Goal: Task Accomplishment & Management: Complete application form

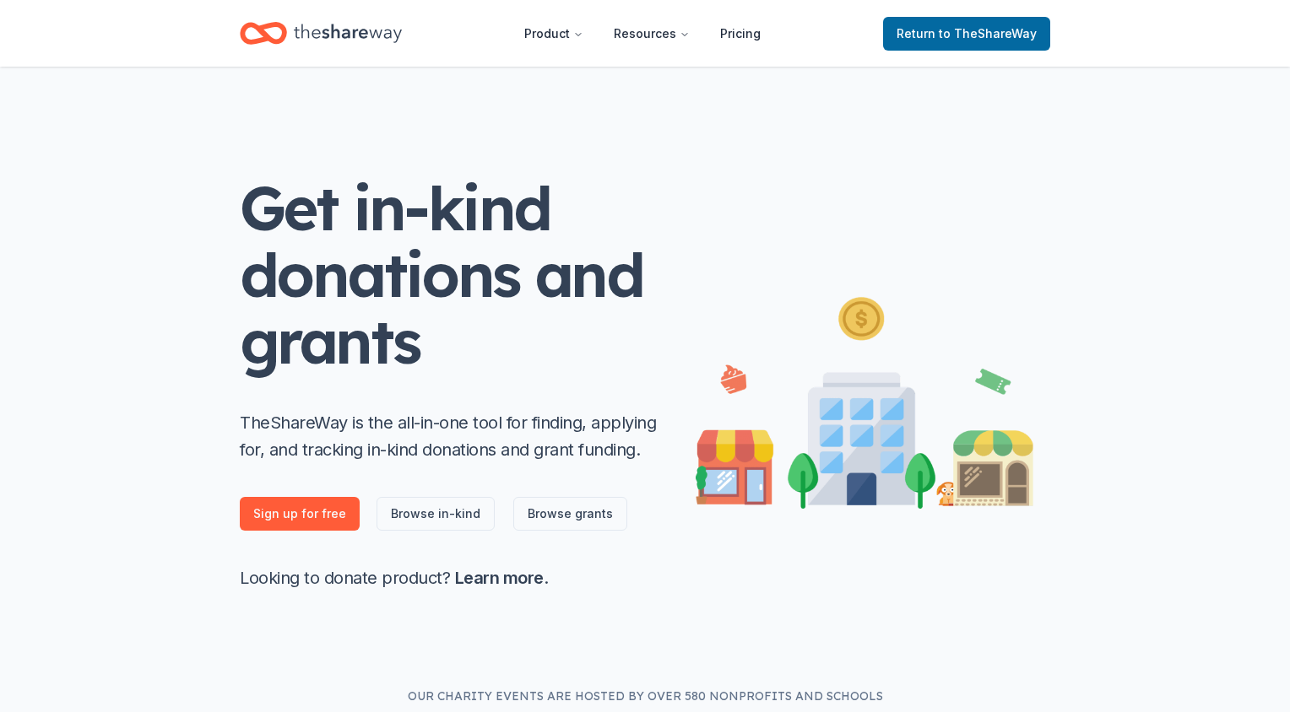
click at [912, 38] on span "Return to TheShareWay" at bounding box center [966, 34] width 140 height 20
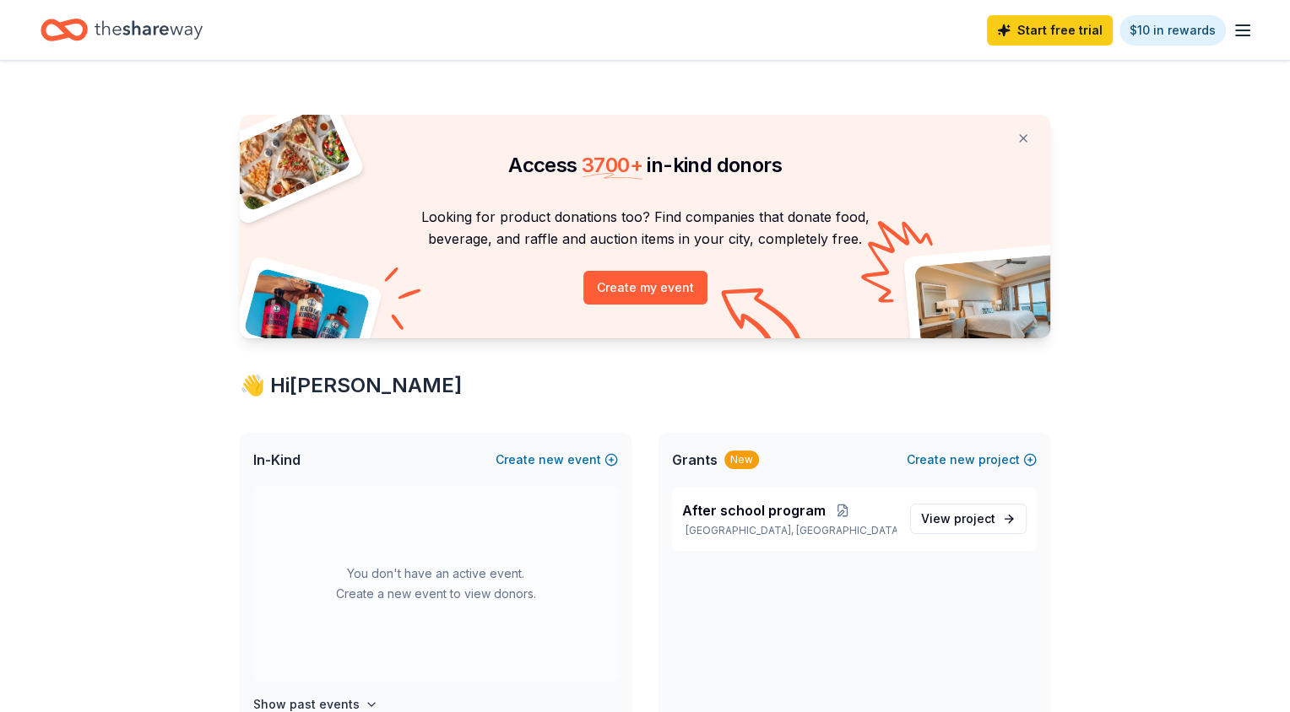
scroll to position [197, 0]
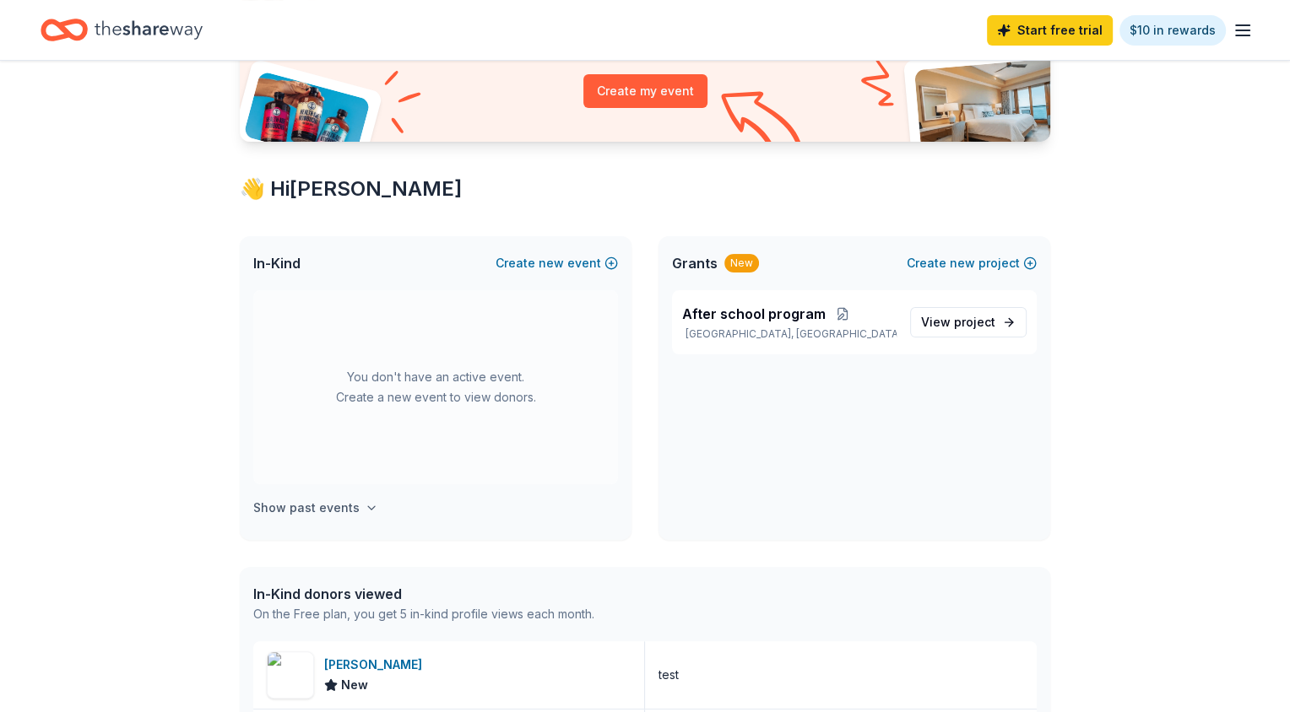
click at [365, 512] on icon "button" at bounding box center [372, 508] width 14 height 14
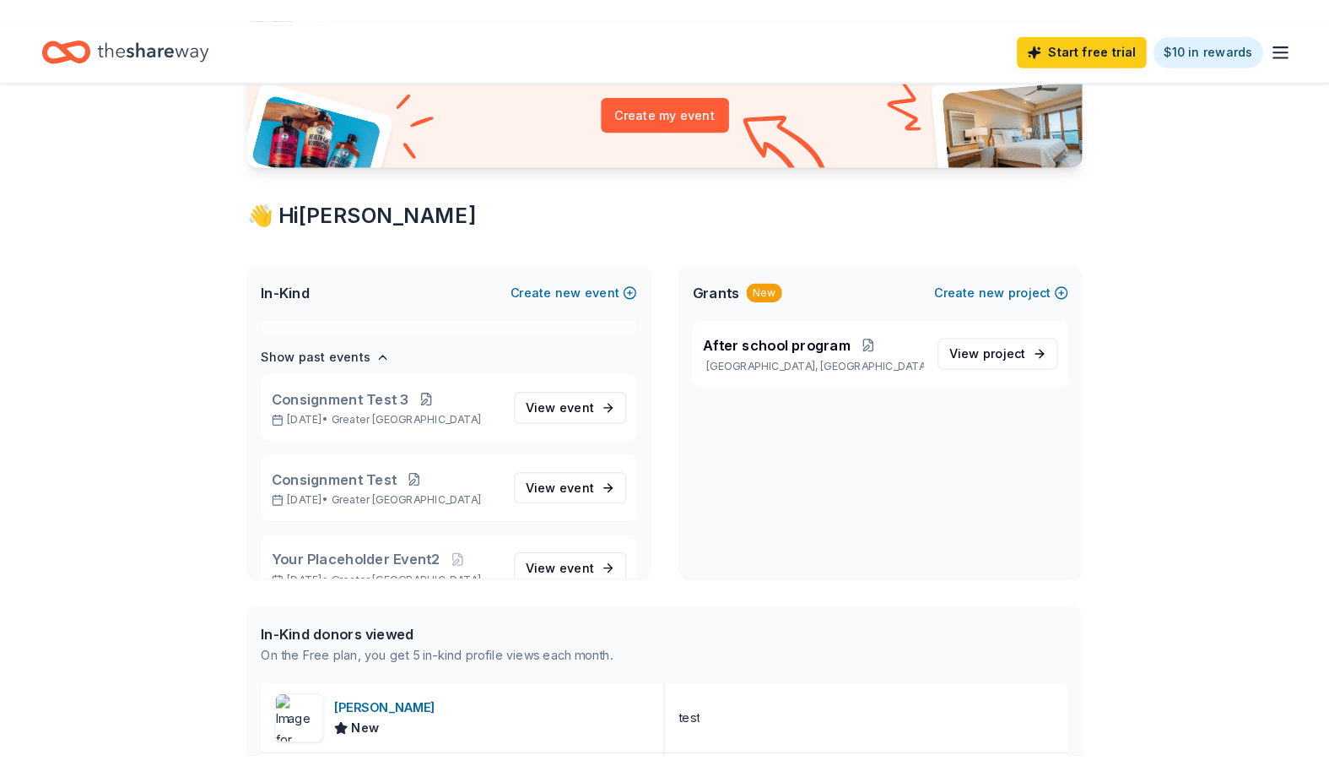
scroll to position [194, 0]
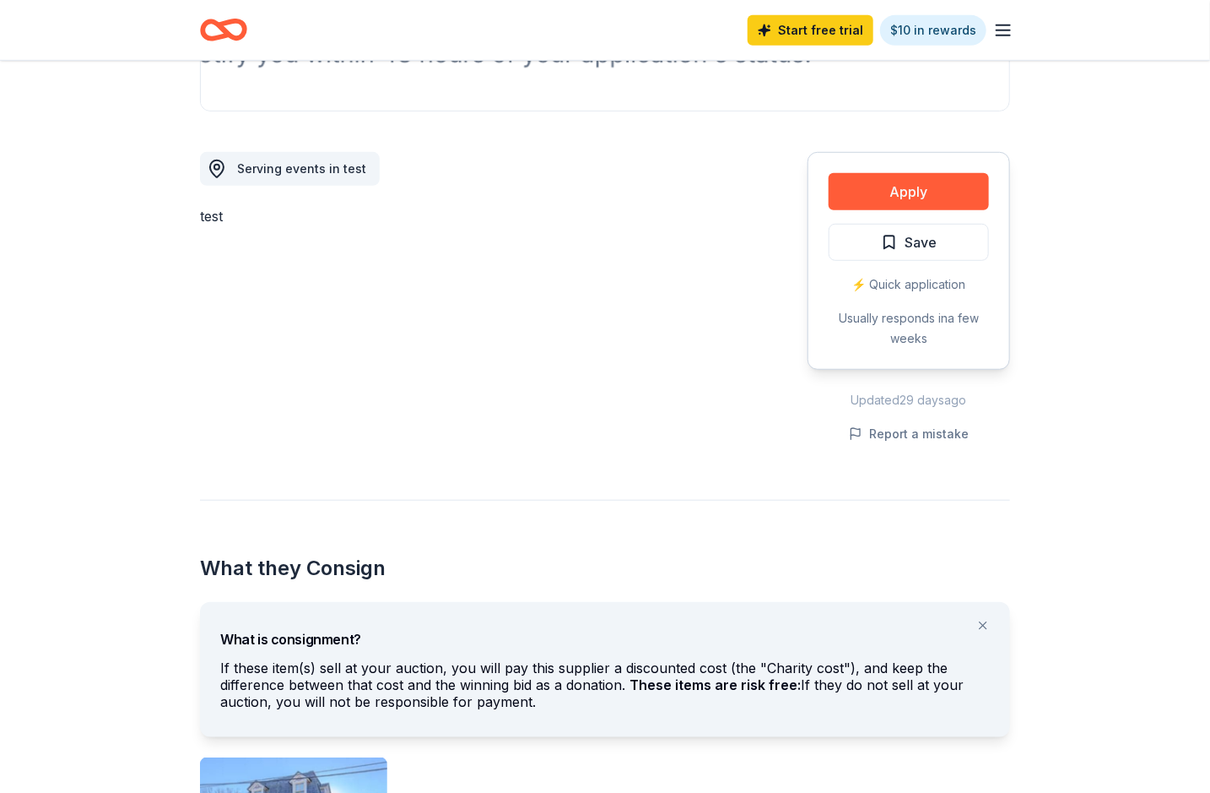
scroll to position [403, 0]
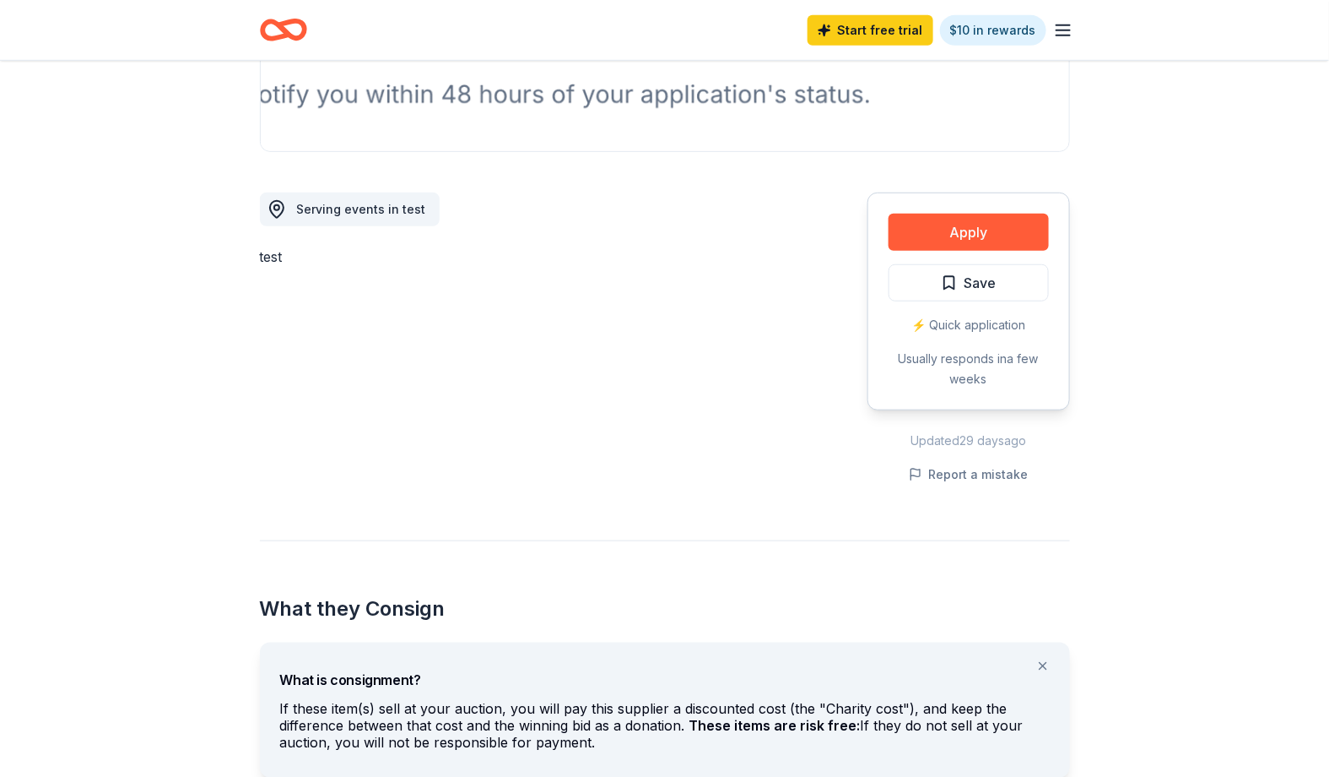
scroll to position [957, 0]
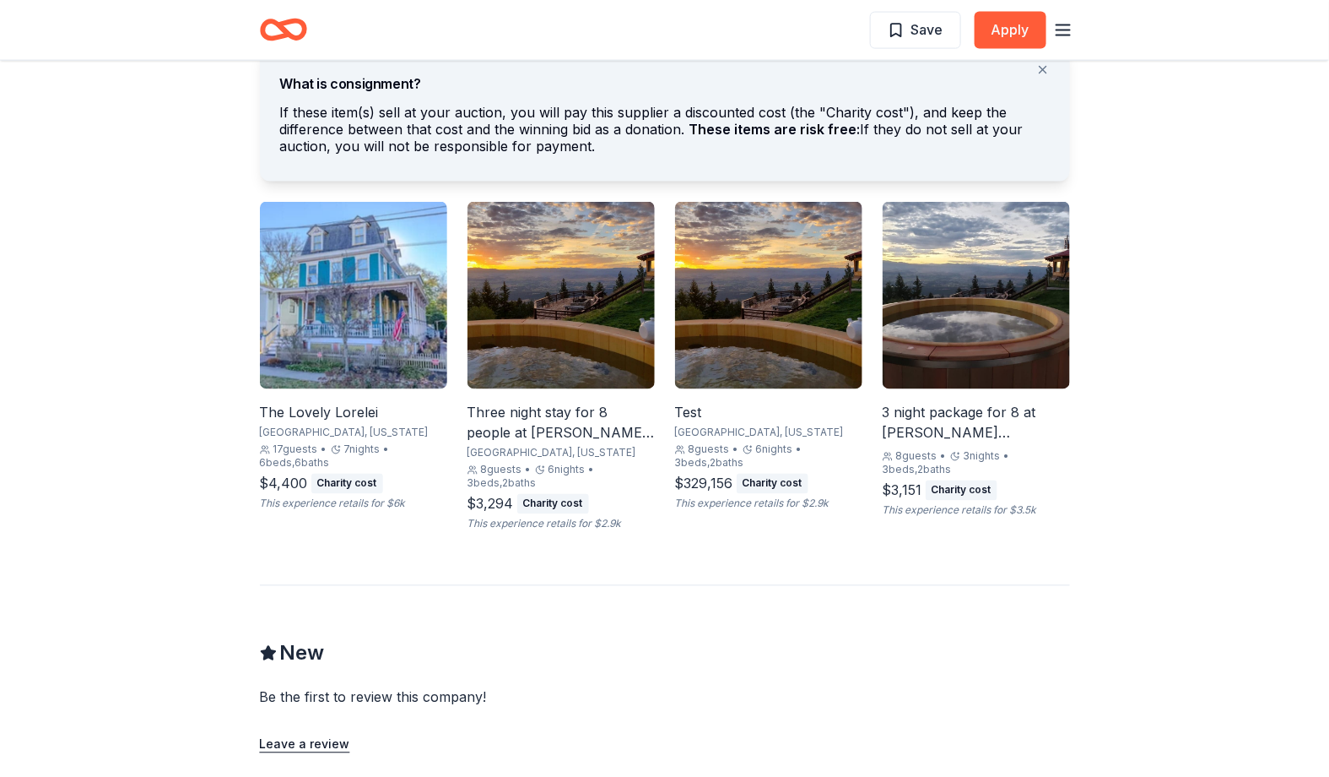
click at [956, 358] on img at bounding box center [976, 295] width 187 height 187
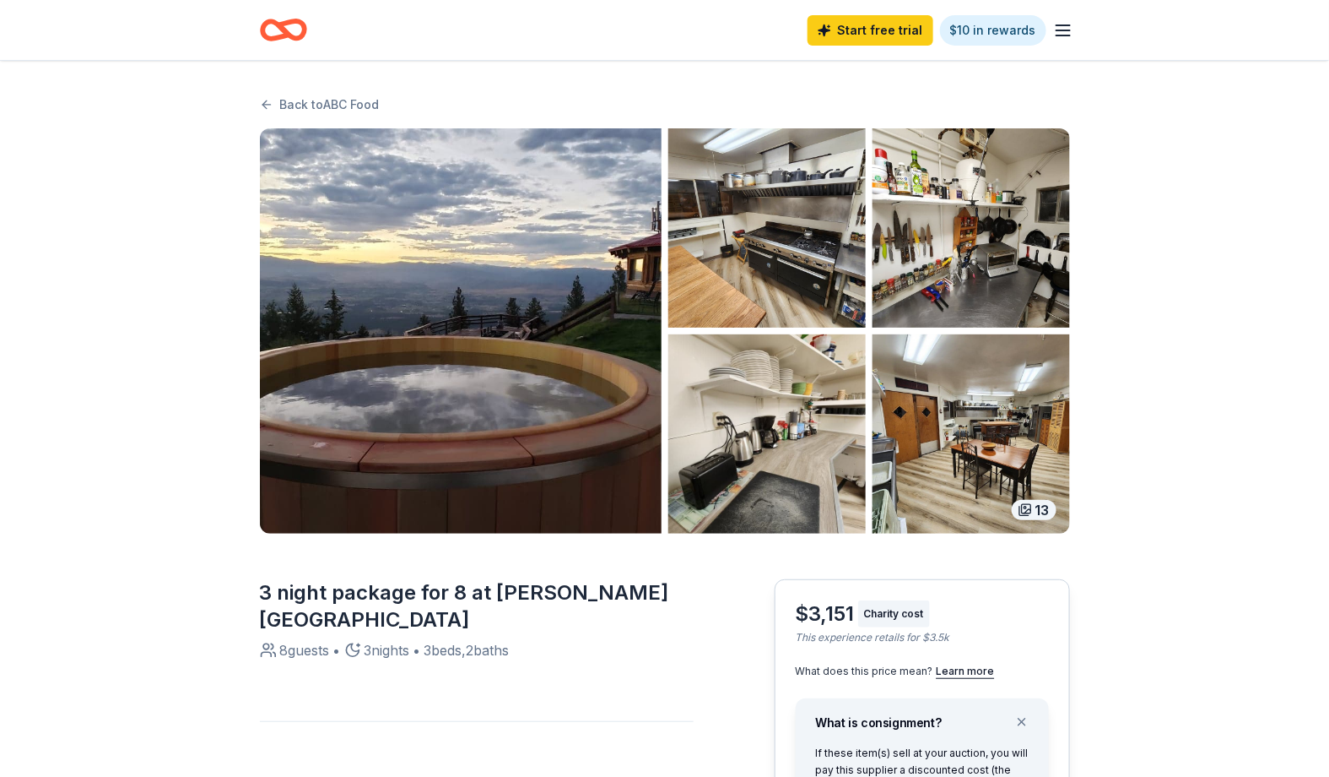
click at [1037, 506] on div "13" at bounding box center [1034, 510] width 45 height 20
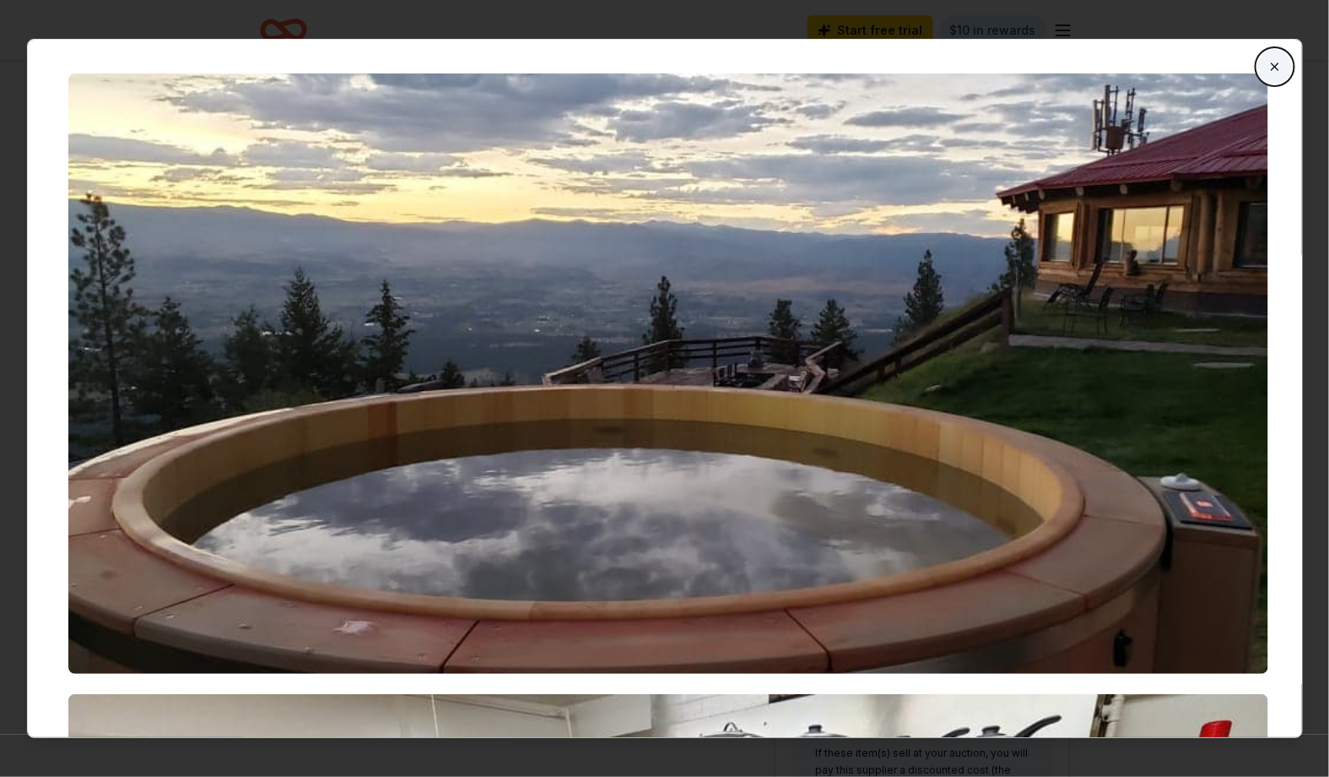
click at [1269, 67] on button "Close" at bounding box center [1275, 67] width 34 height 34
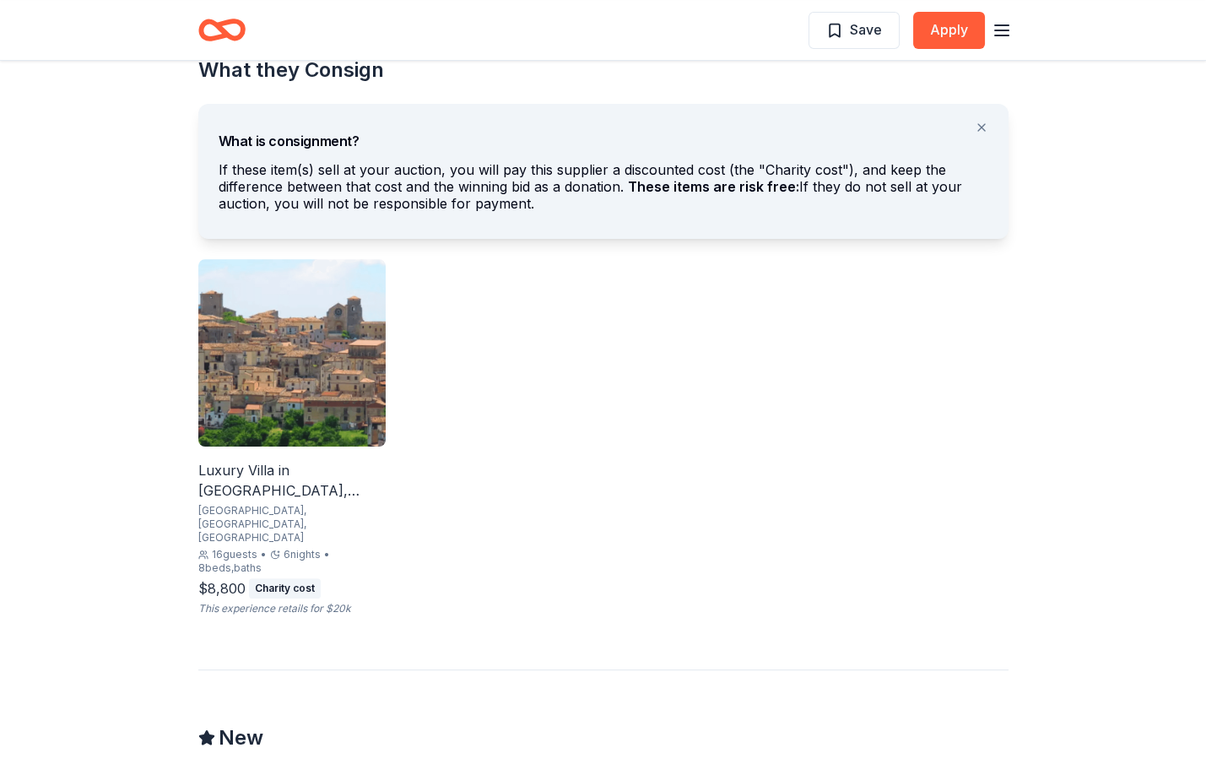
scroll to position [1011, 0]
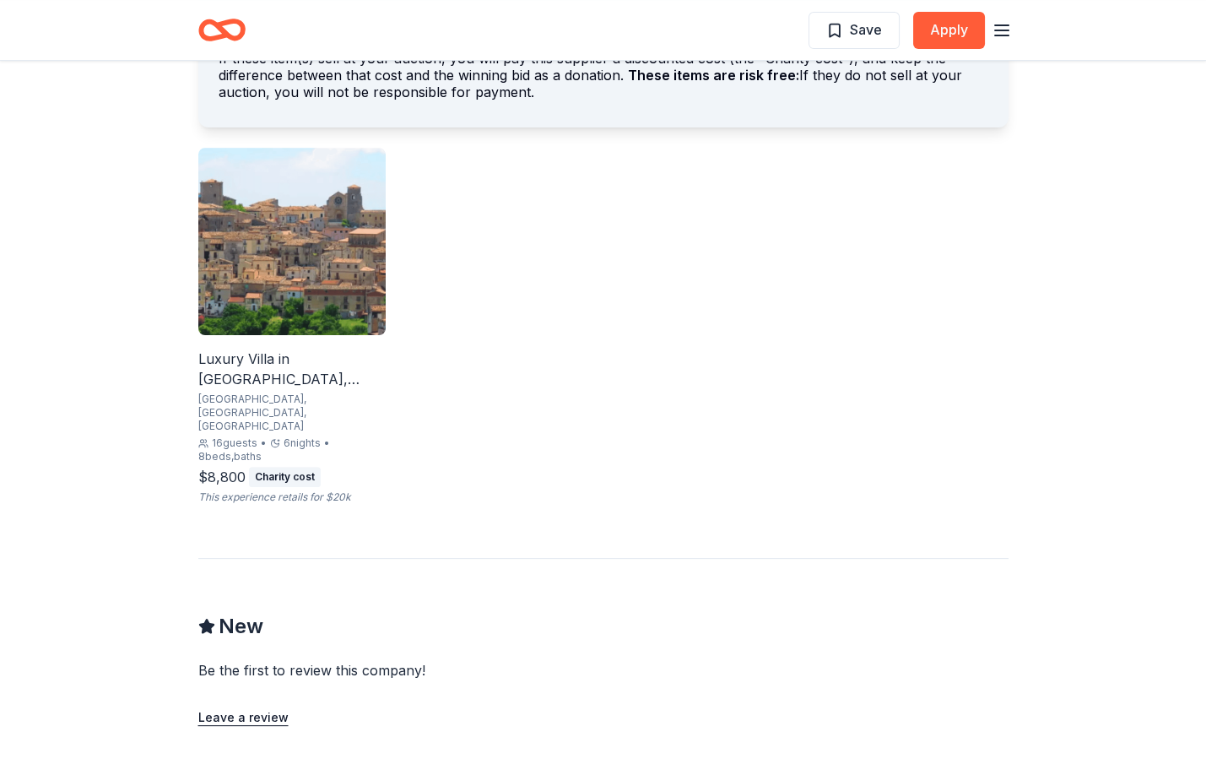
click at [344, 328] on img at bounding box center [291, 241] width 187 height 187
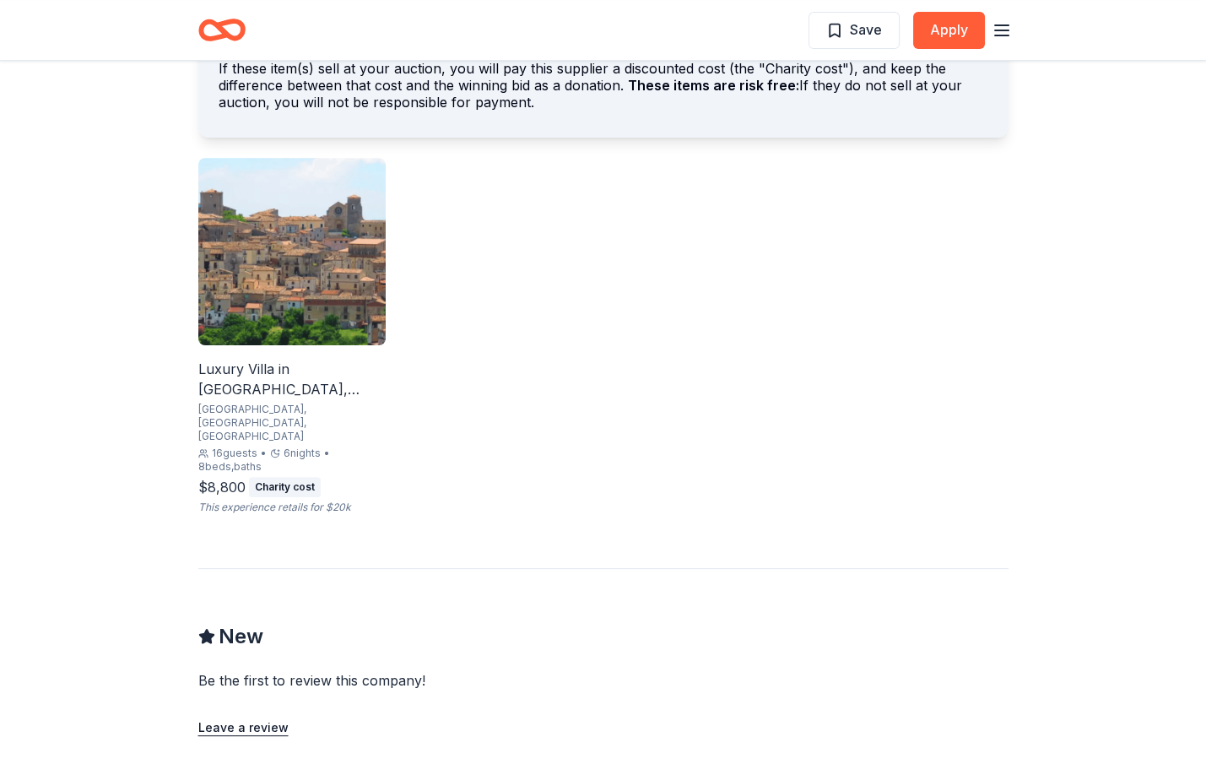
scroll to position [793, 0]
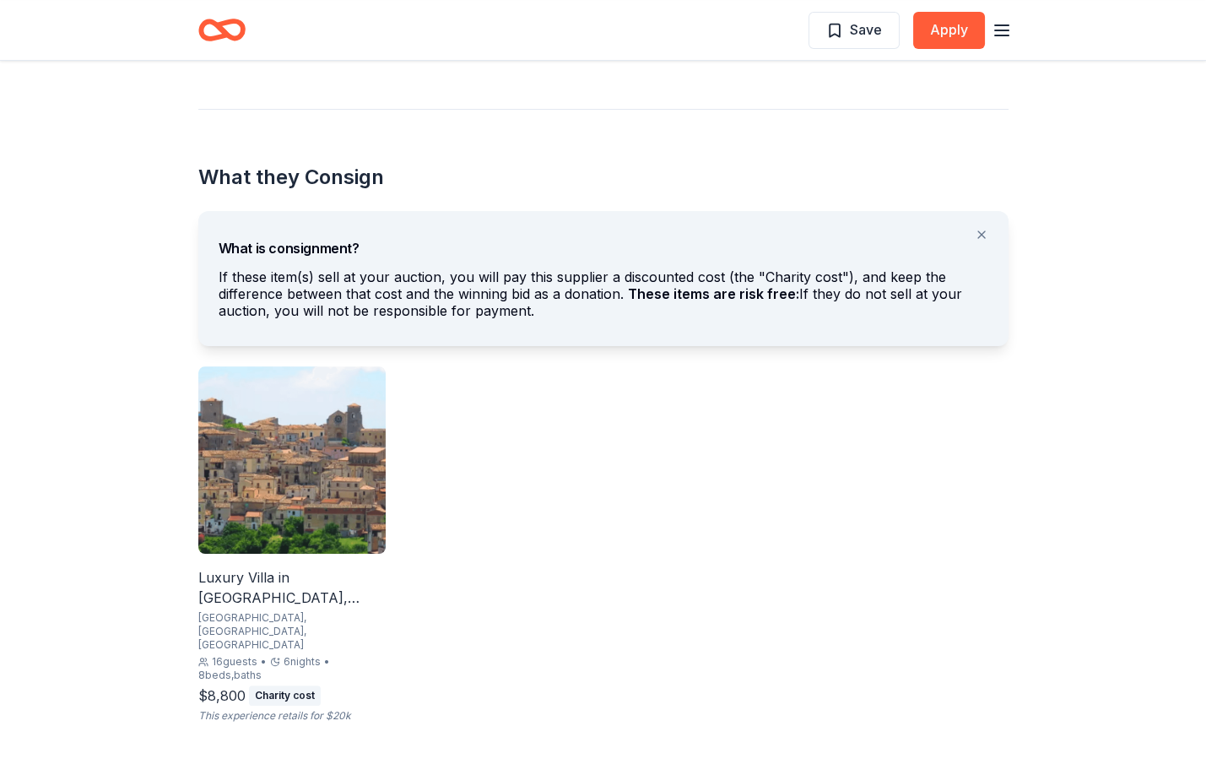
click at [341, 464] on img at bounding box center [291, 459] width 187 height 187
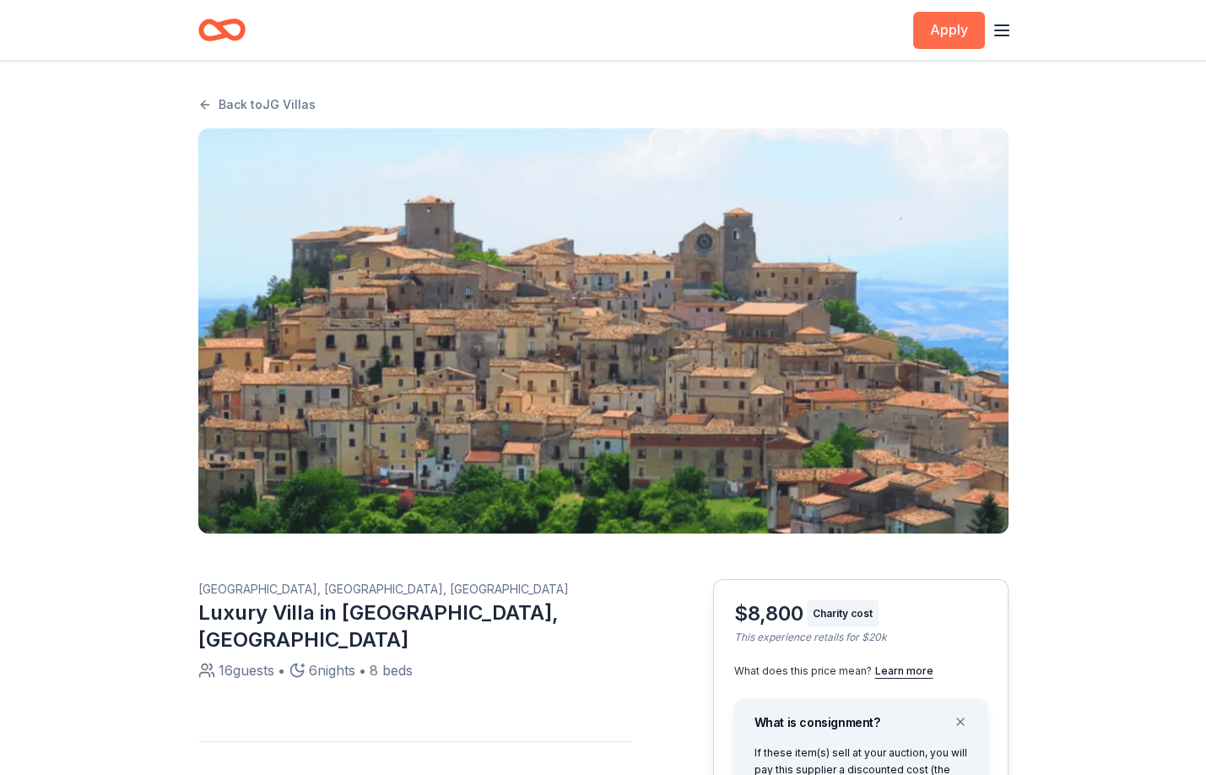
click at [940, 31] on button "Apply" at bounding box center [949, 30] width 72 height 37
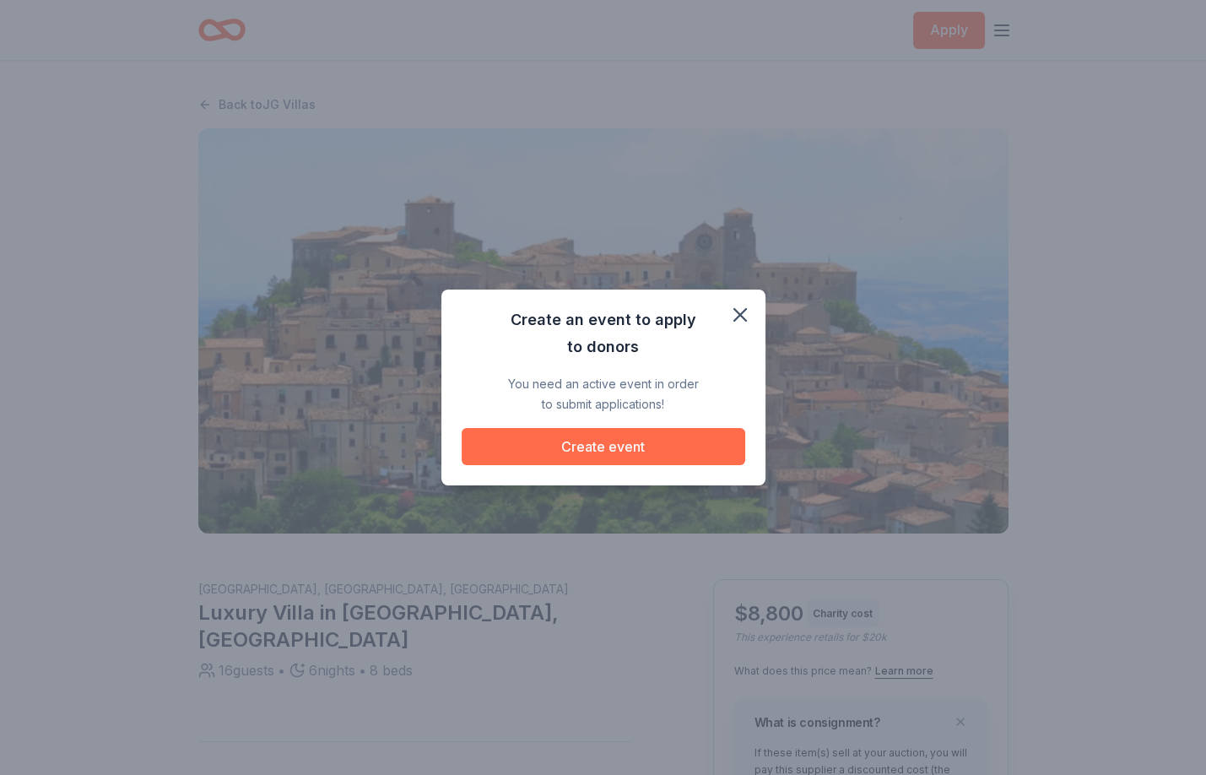
click at [635, 424] on div "Create an event to apply to donors You need an active event in order to submit …" at bounding box center [604, 385] width 284 height 159
click at [636, 434] on button "Create event" at bounding box center [604, 446] width 284 height 37
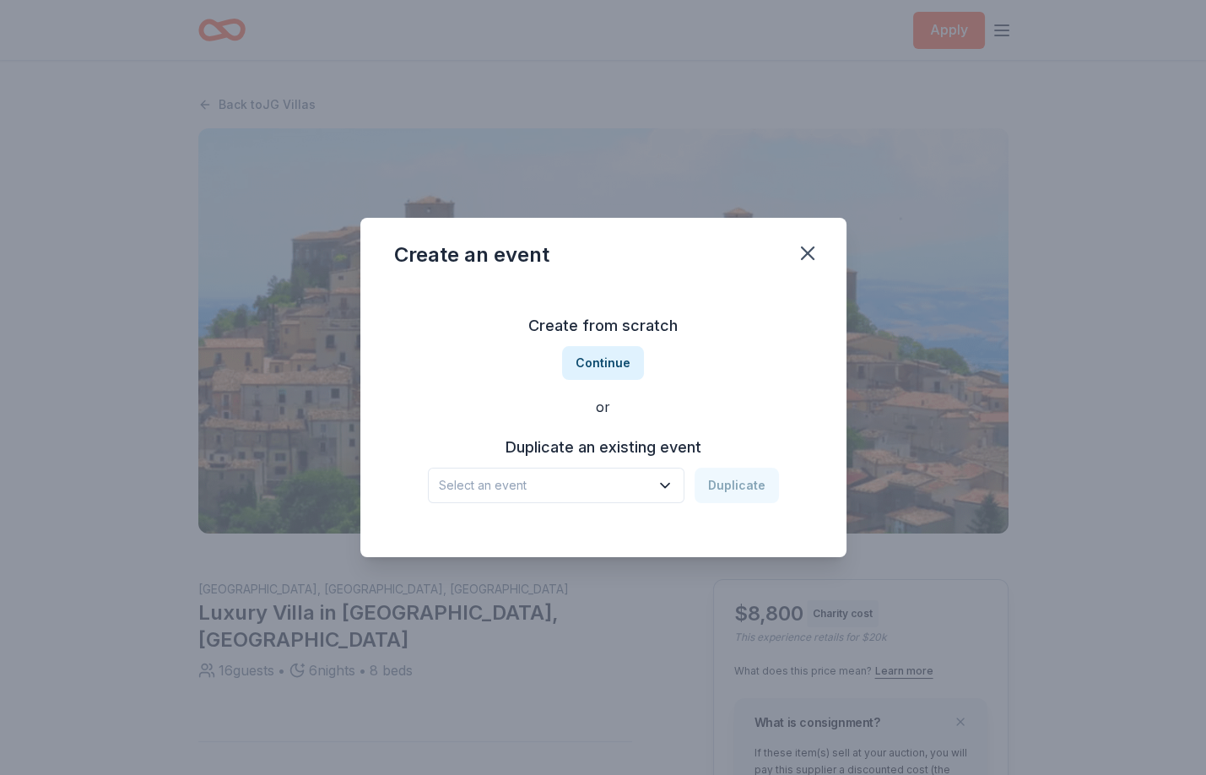
click at [612, 384] on div "Create from scratch Continue or Duplicate an existing event Select an event Dup…" at bounding box center [603, 407] width 419 height 245
click at [623, 468] on button "Select an event" at bounding box center [556, 485] width 257 height 35
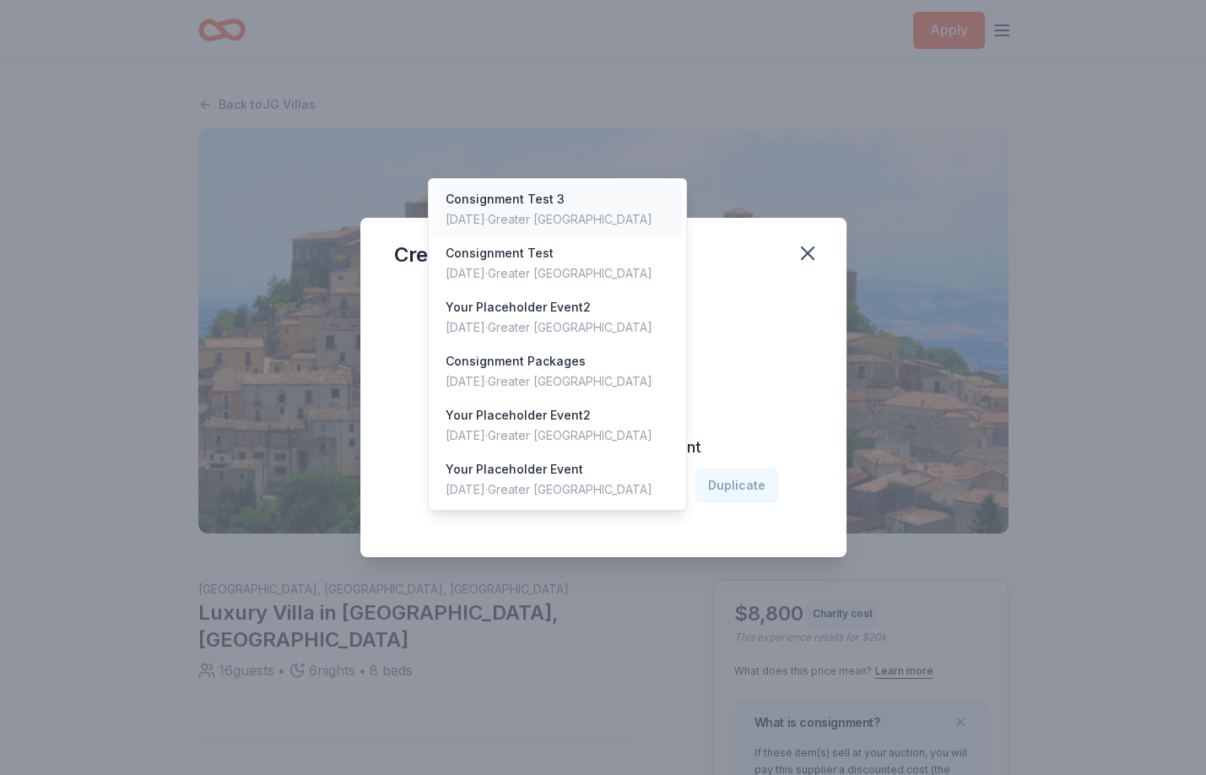
click at [563, 209] on div "Sep 01, 2025 · Greater NYC" at bounding box center [549, 219] width 207 height 20
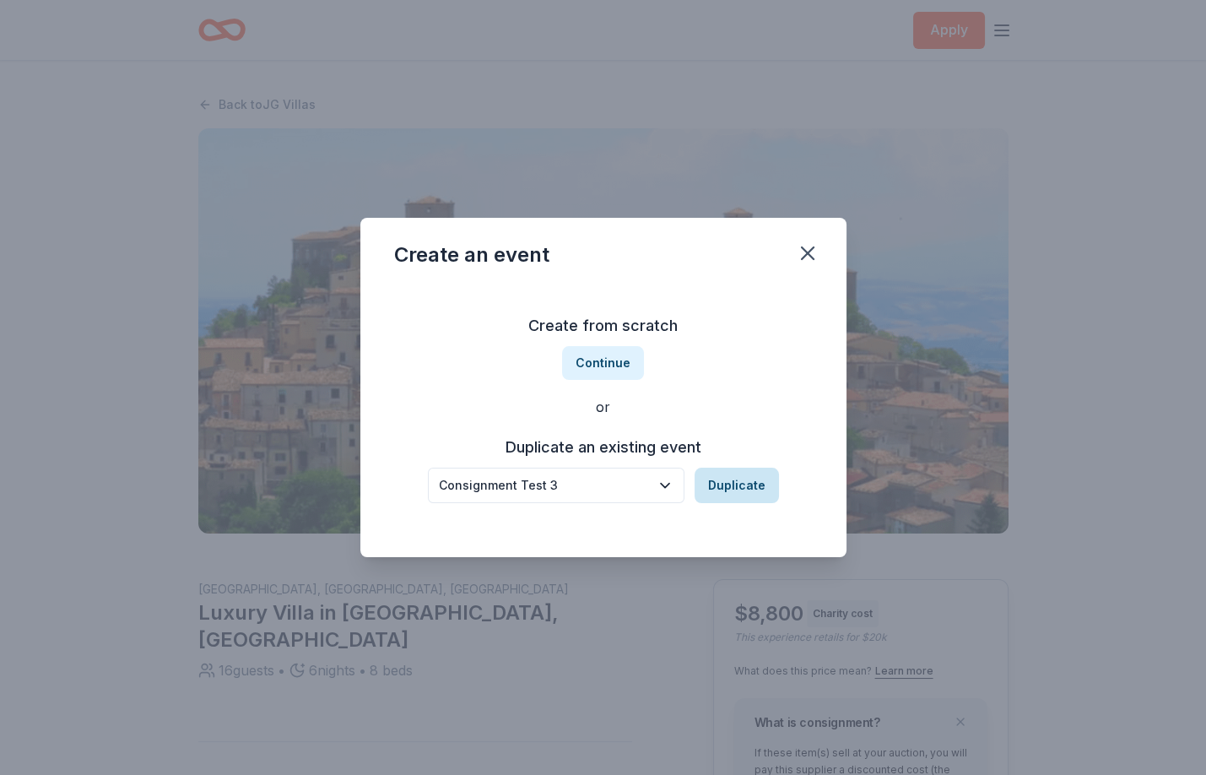
click at [737, 498] on button "Duplicate" at bounding box center [737, 485] width 84 height 35
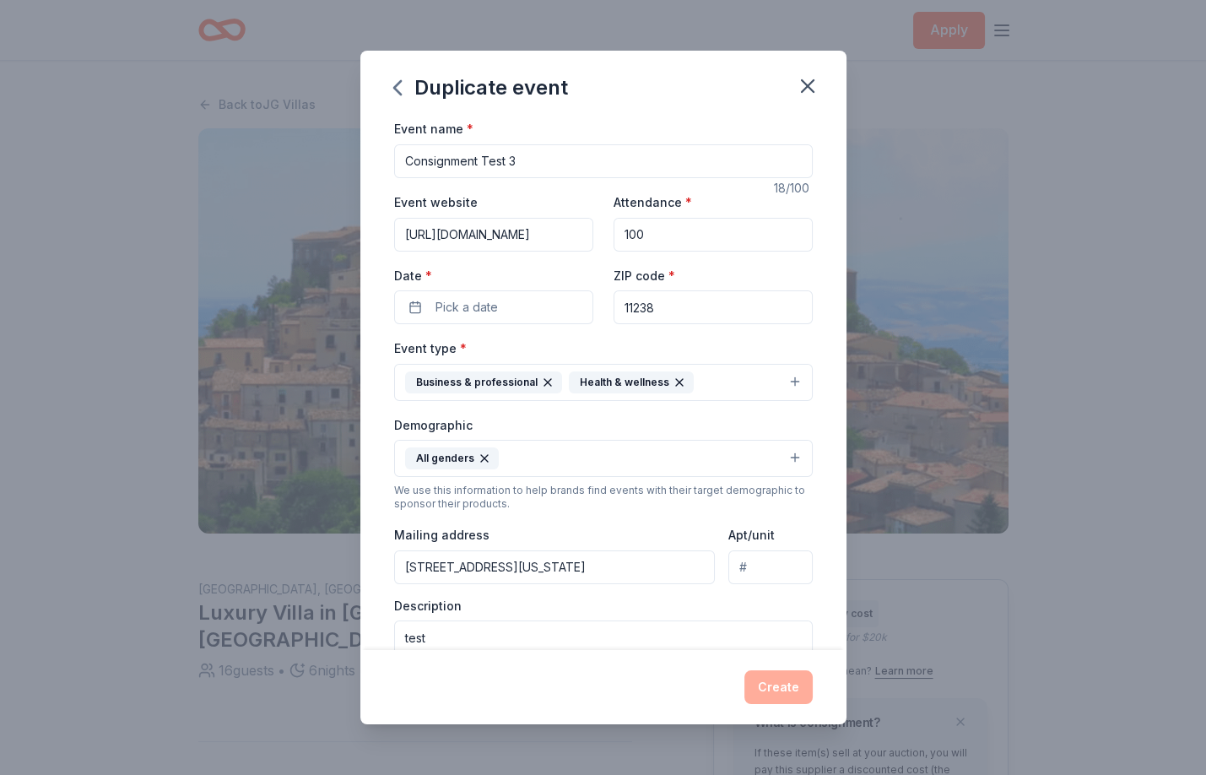
click at [539, 164] on input "Consignment Test 3" at bounding box center [603, 161] width 419 height 34
type input "Consignment Test 4"
click at [539, 300] on button "Pick a date" at bounding box center [493, 307] width 199 height 34
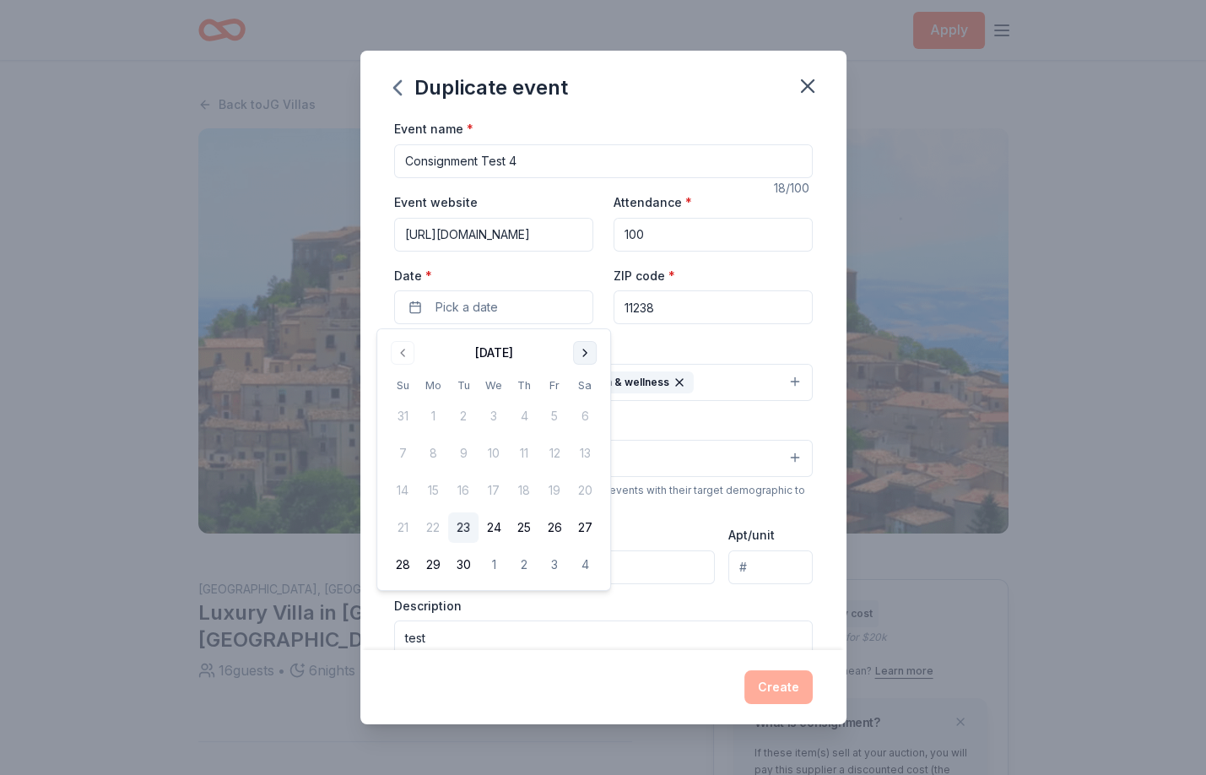
click at [594, 349] on button "Go to next month" at bounding box center [585, 353] width 24 height 24
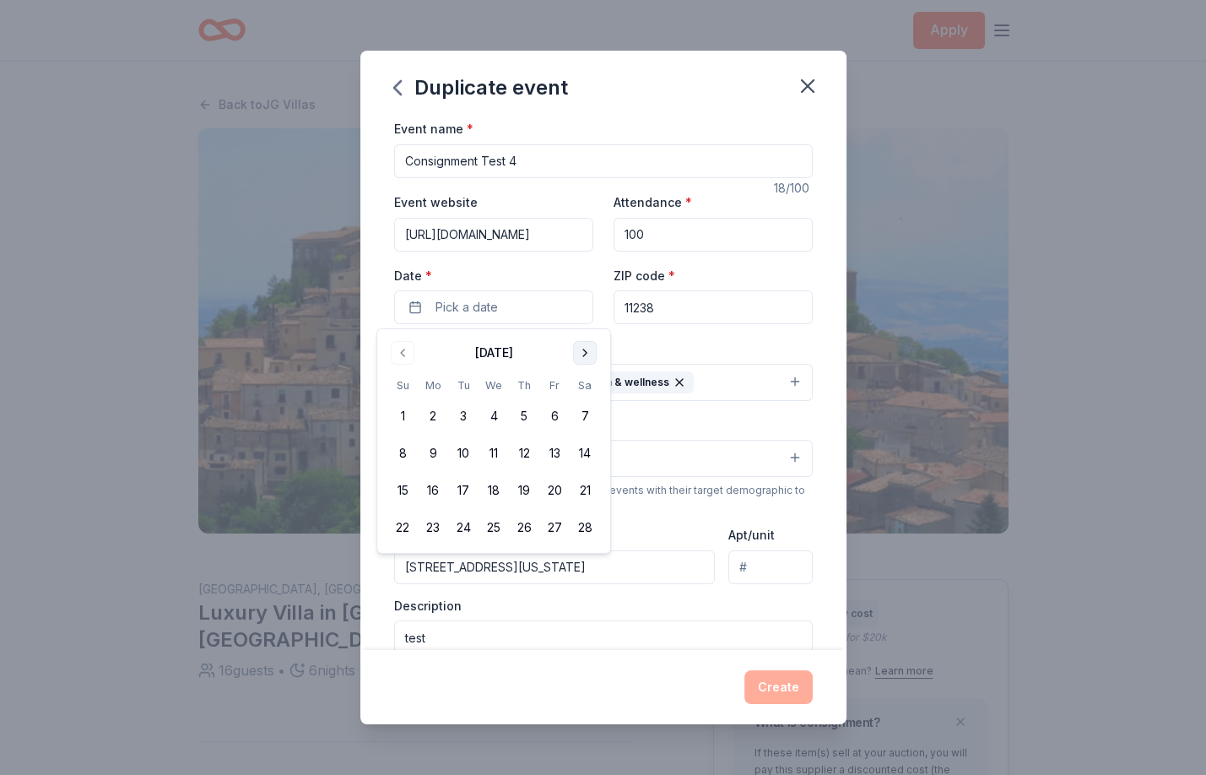
click at [594, 349] on button "Go to next month" at bounding box center [585, 353] width 24 height 24
click at [501, 527] on button "25" at bounding box center [494, 527] width 30 height 30
click at [787, 694] on button "Create" at bounding box center [778, 687] width 68 height 34
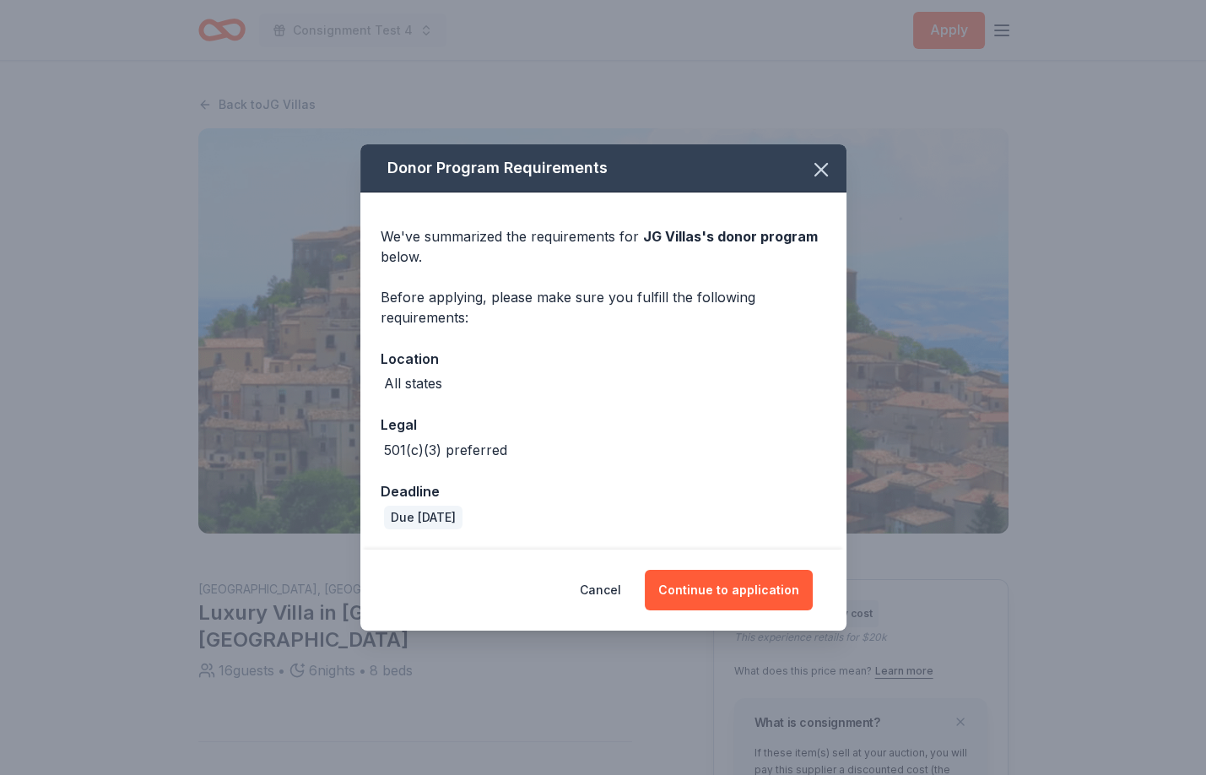
click at [744, 611] on div "Cancel Continue to application" at bounding box center [603, 589] width 486 height 81
click at [744, 584] on button "Continue to application" at bounding box center [729, 590] width 168 height 41
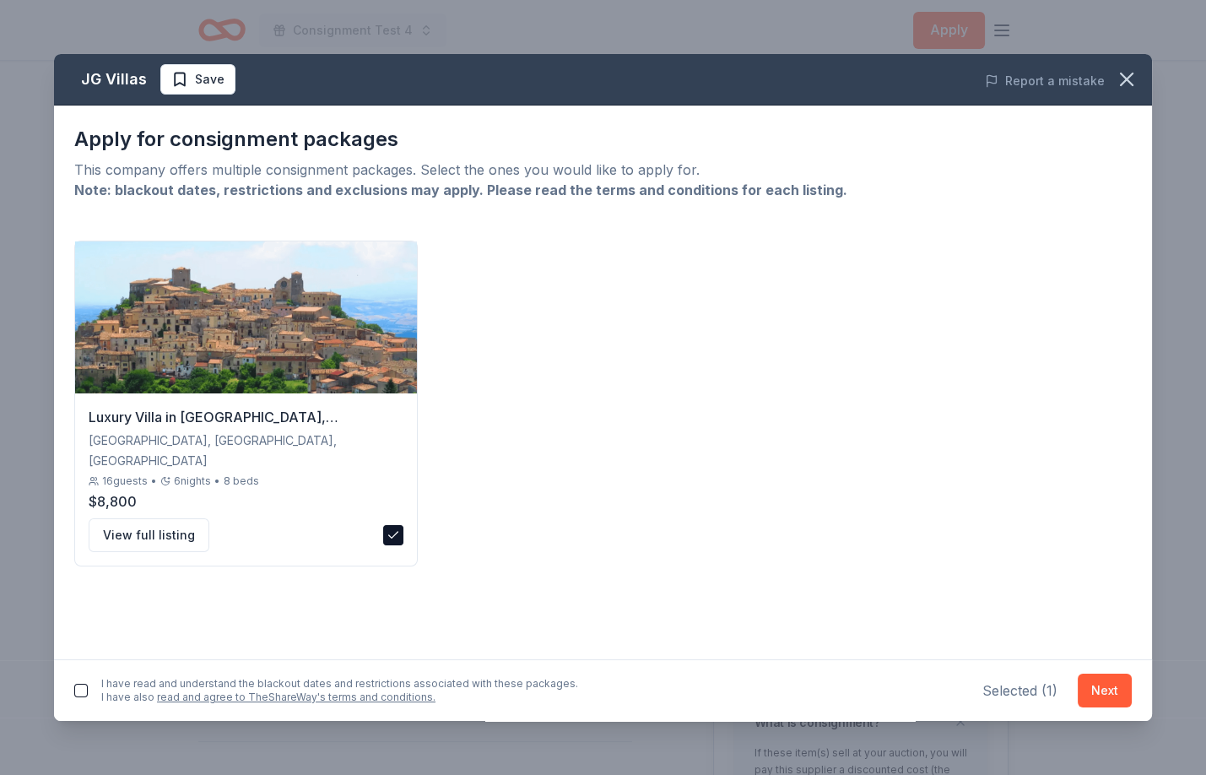
click at [78, 692] on button "button" at bounding box center [81, 691] width 14 height 14
click at [1118, 689] on button "Next" at bounding box center [1105, 691] width 54 height 34
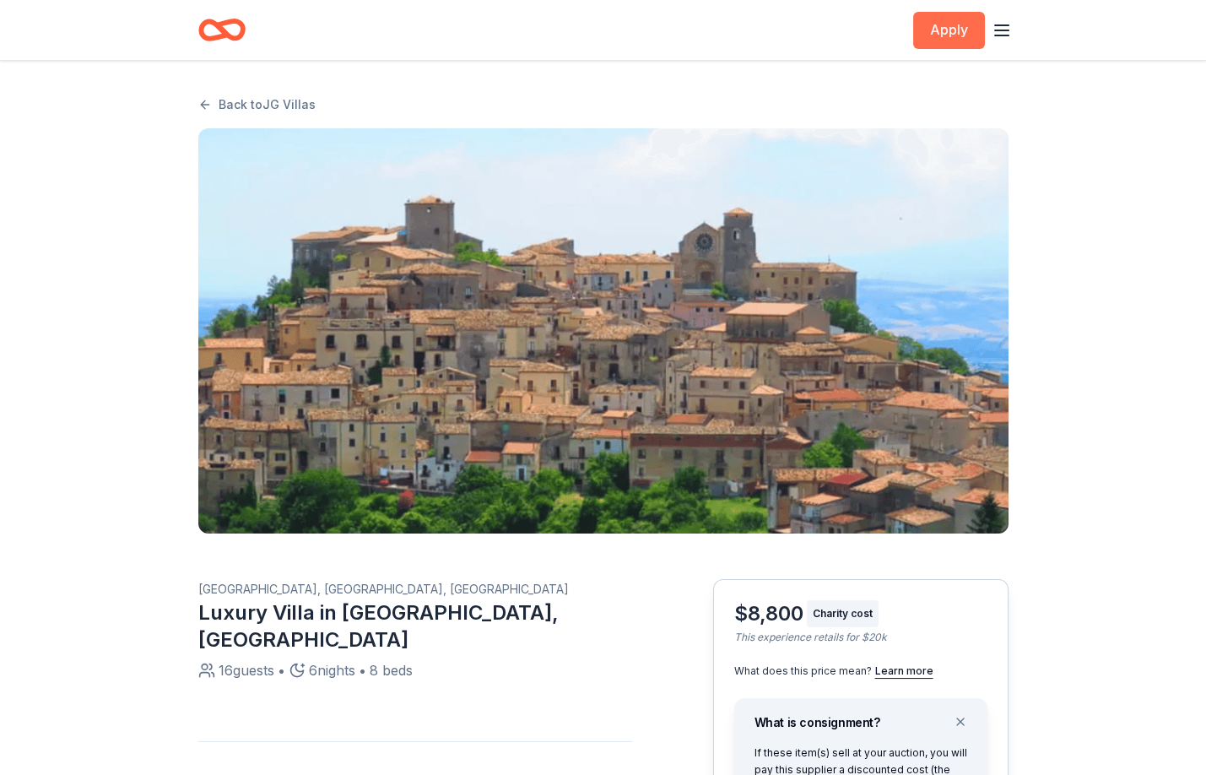
click at [937, 33] on button "Apply" at bounding box center [949, 30] width 72 height 37
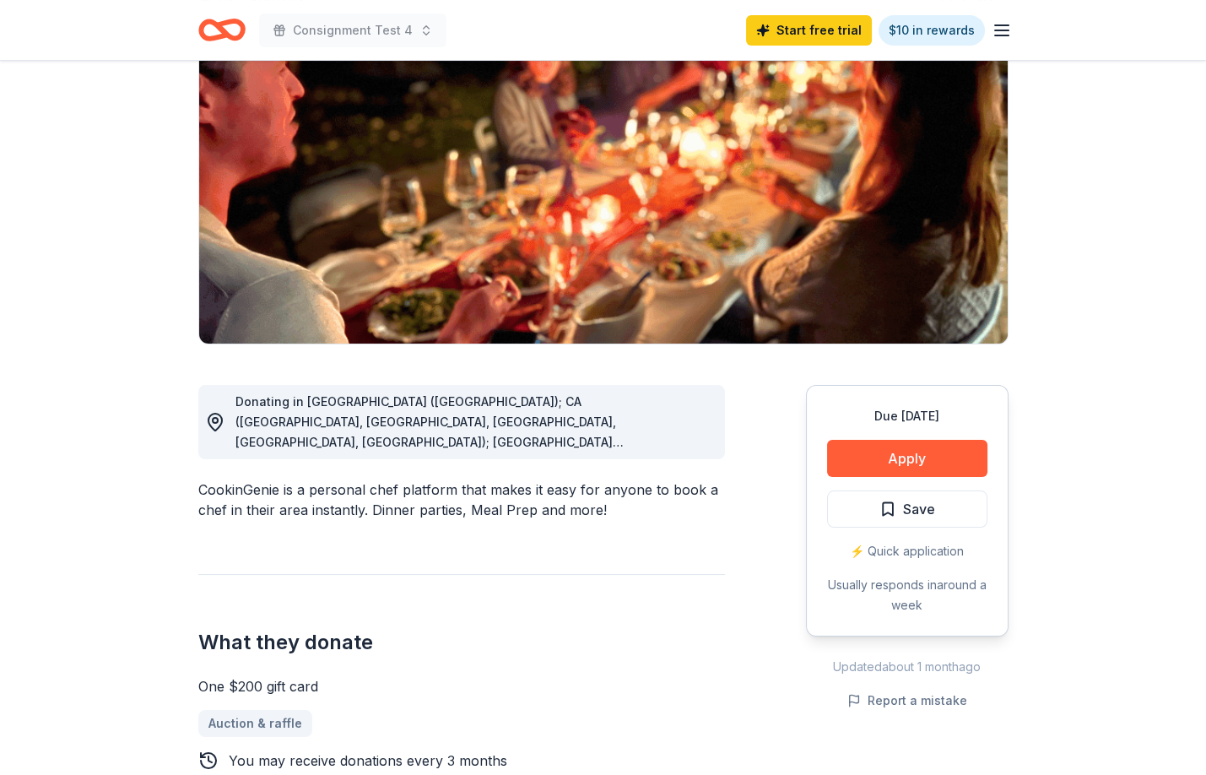
scroll to position [246, 0]
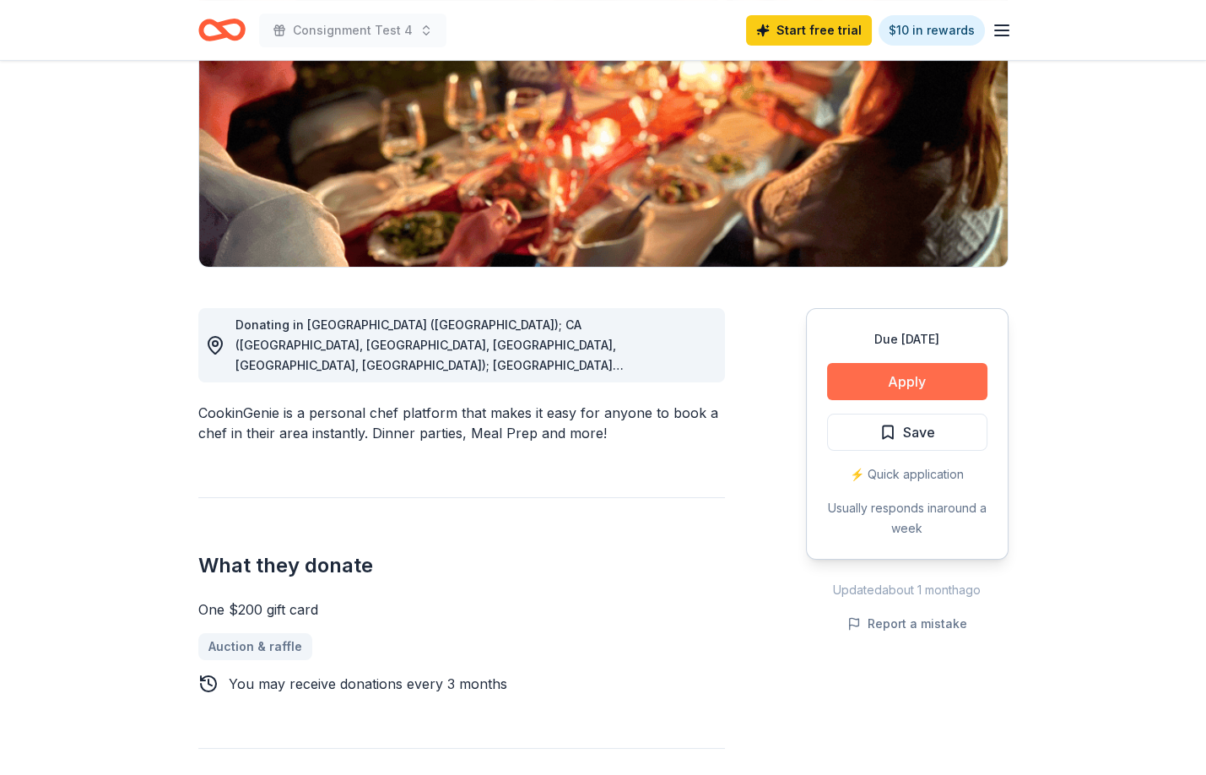
click at [896, 395] on button "Apply" at bounding box center [907, 381] width 160 height 37
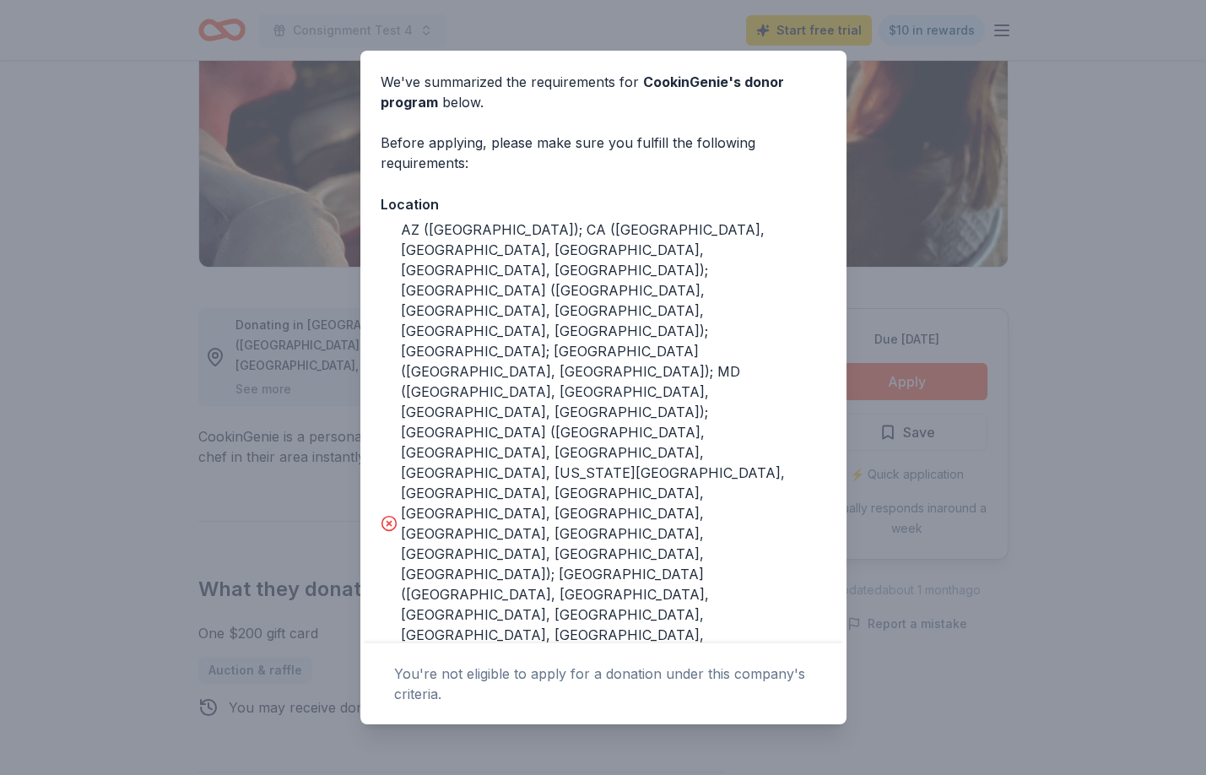
scroll to position [30, 0]
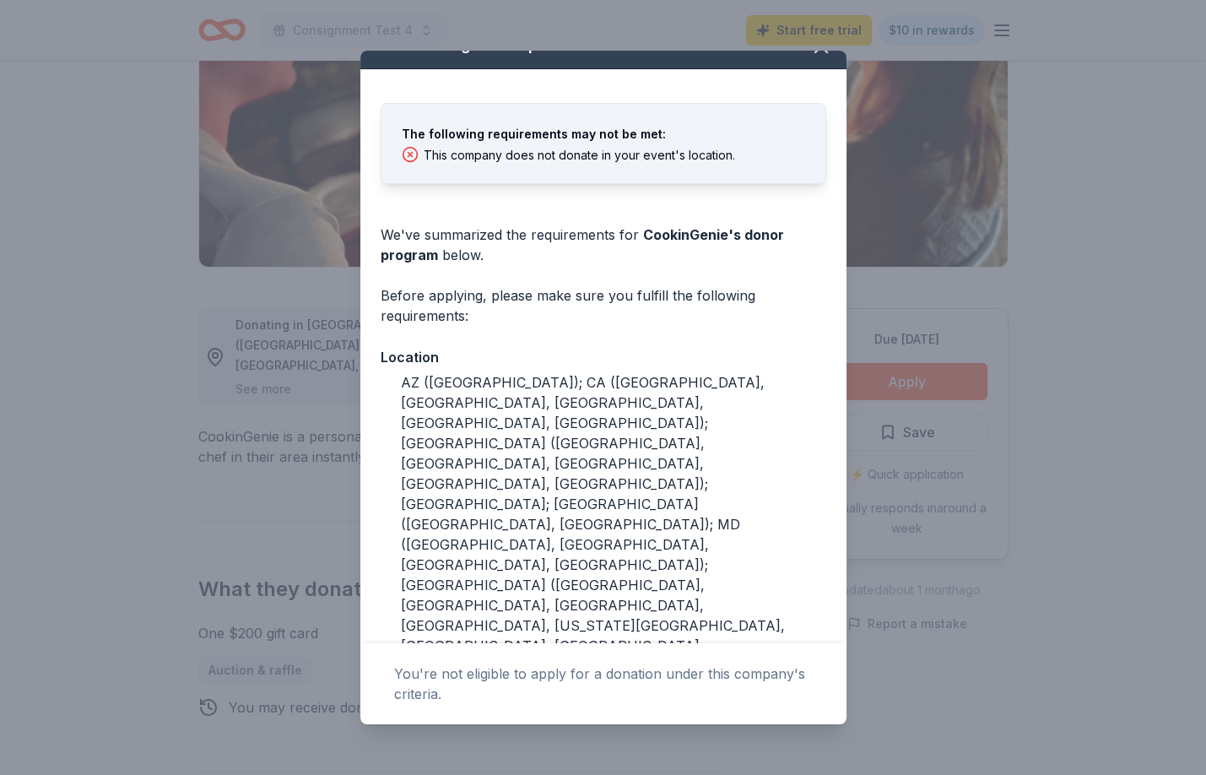
click at [823, 68] on div "Donor Program Requirements" at bounding box center [603, 45] width 486 height 48
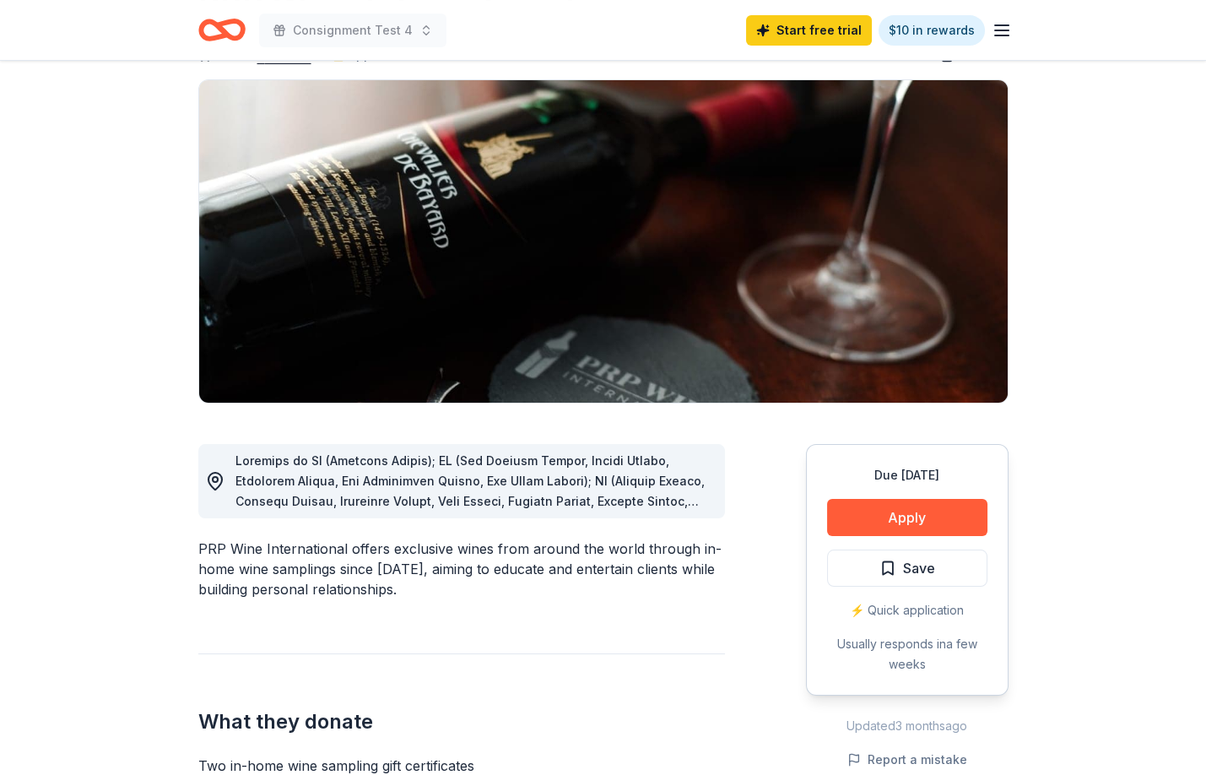
scroll to position [148, 0]
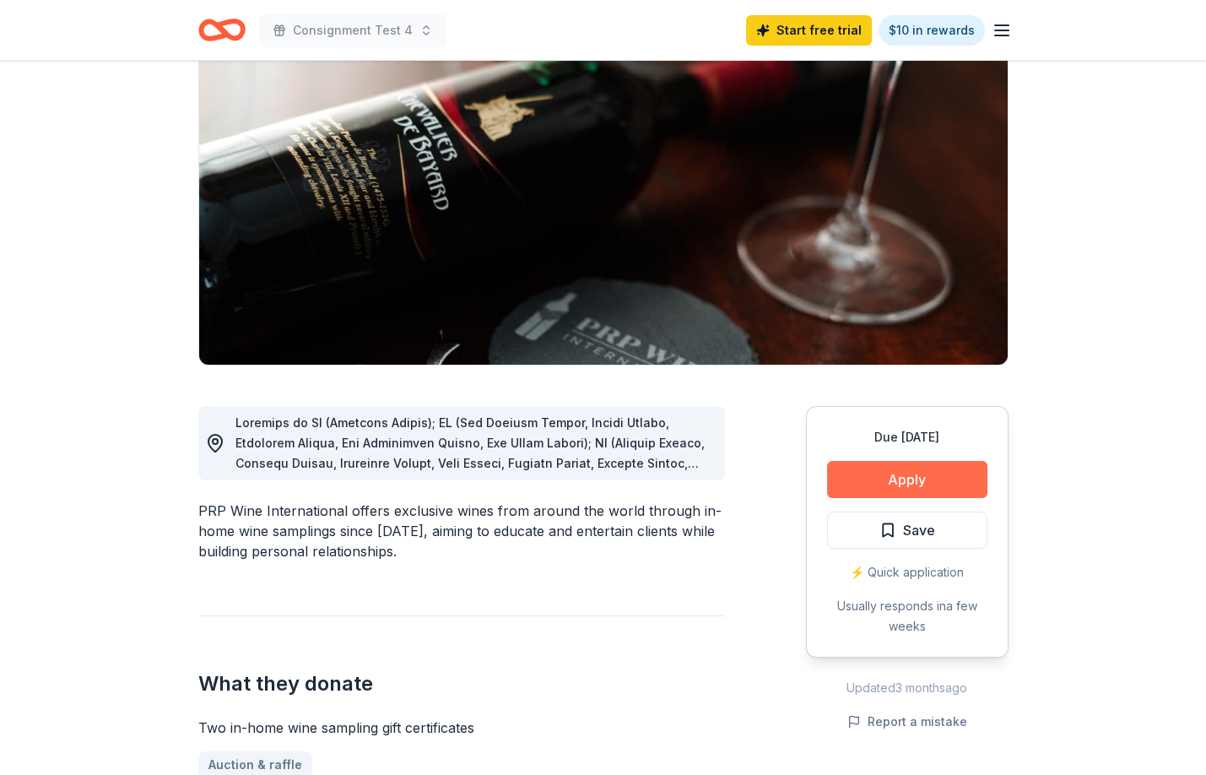
click at [894, 474] on button "Apply" at bounding box center [907, 479] width 160 height 37
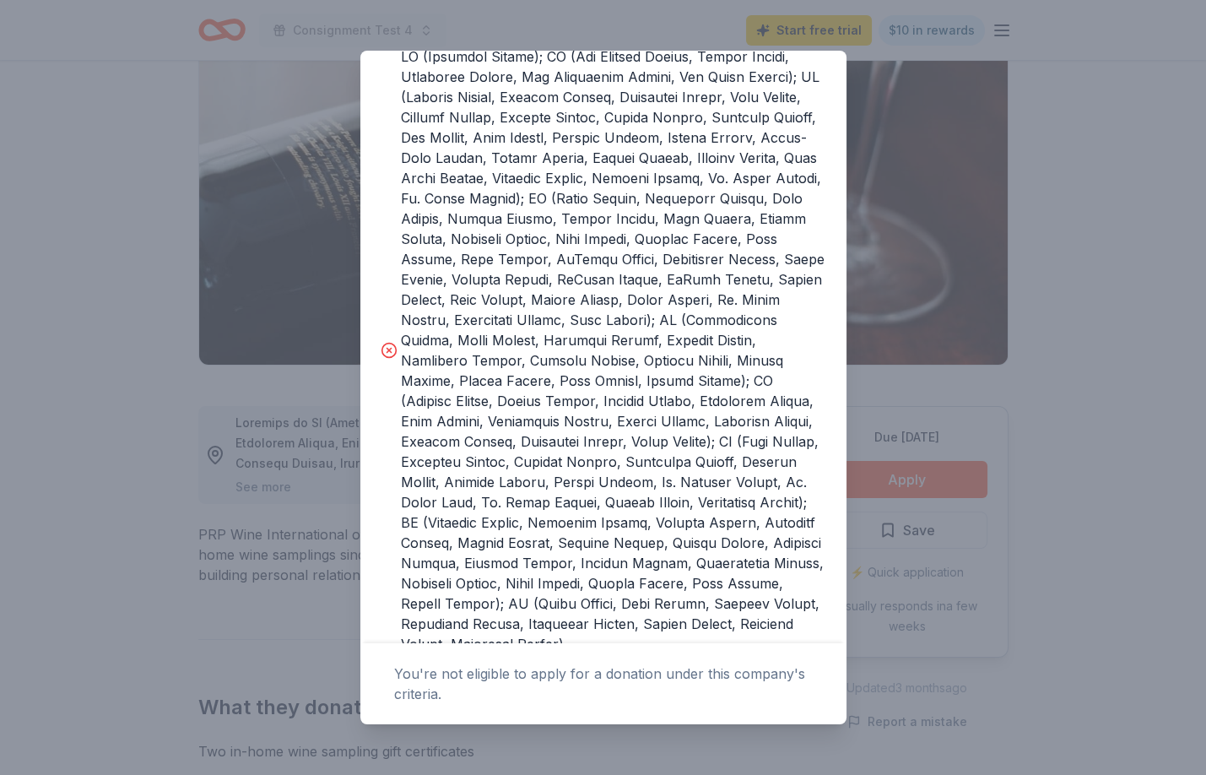
scroll to position [77, 0]
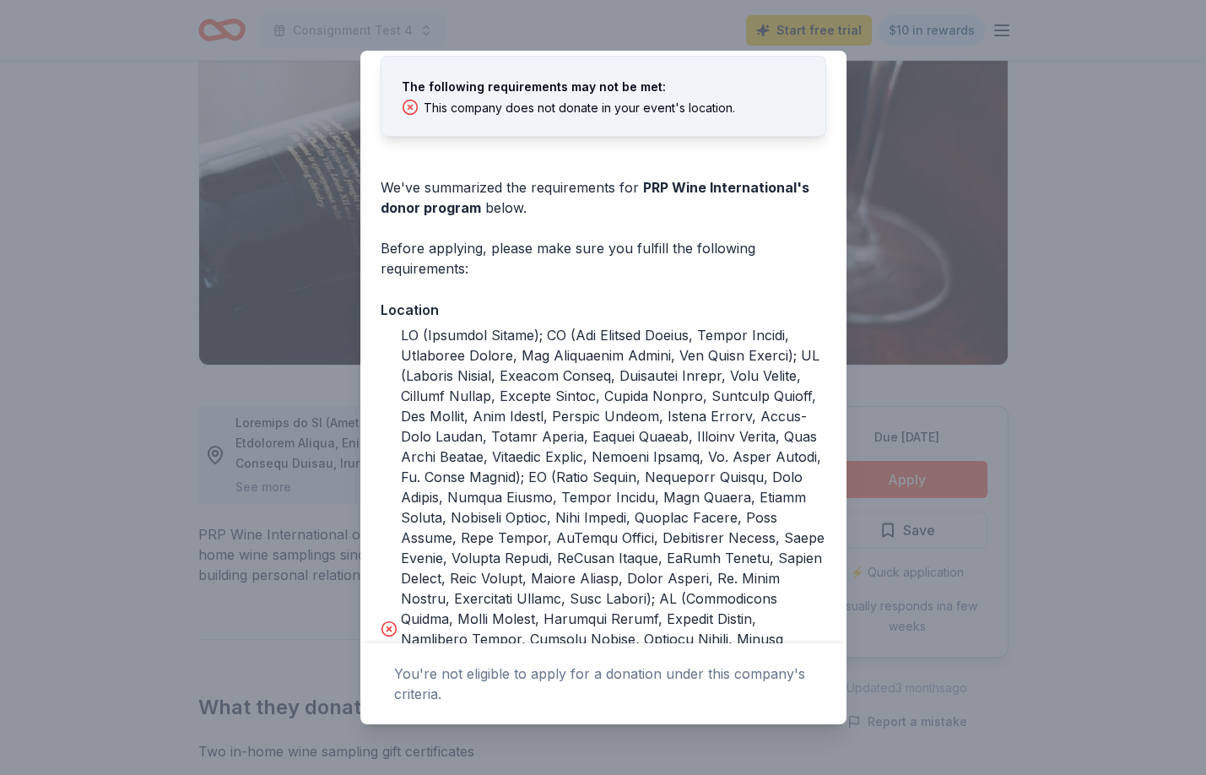
click at [891, 139] on div "Donor Program Requirements The following requirements may not be met: This comp…" at bounding box center [603, 387] width 1206 height 775
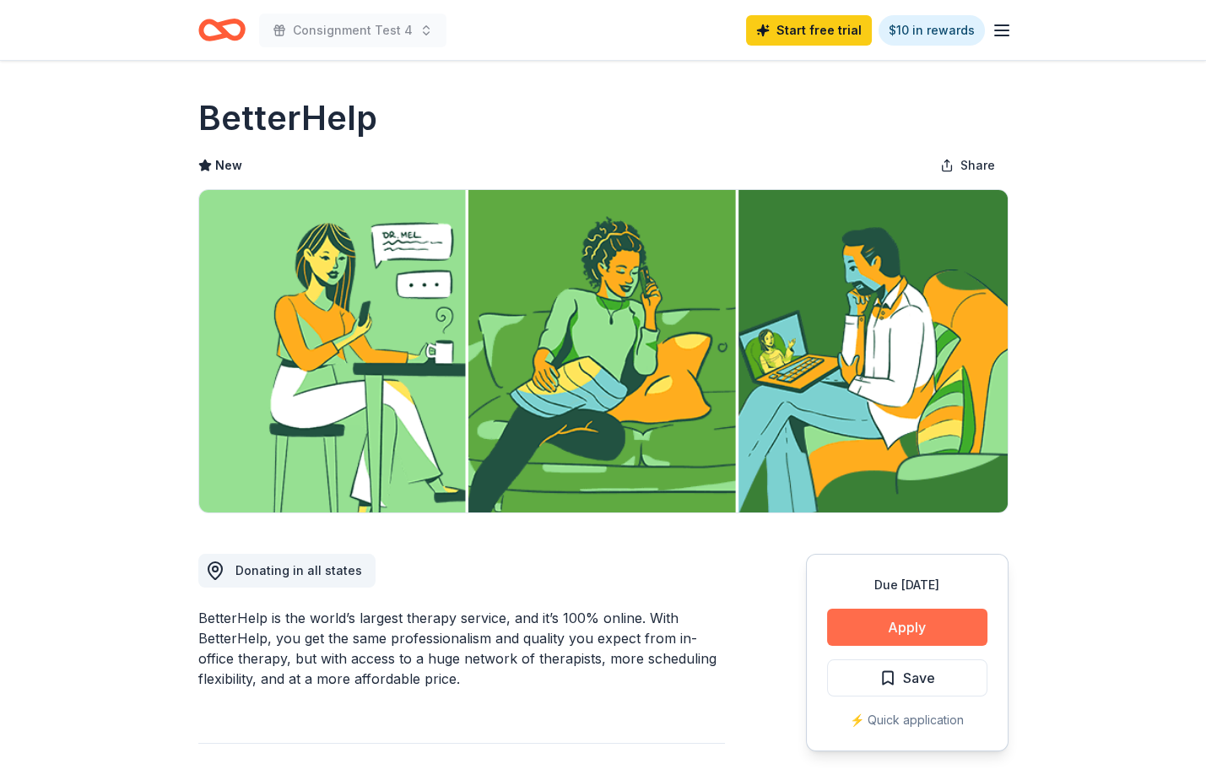
click at [912, 622] on button "Apply" at bounding box center [907, 627] width 160 height 37
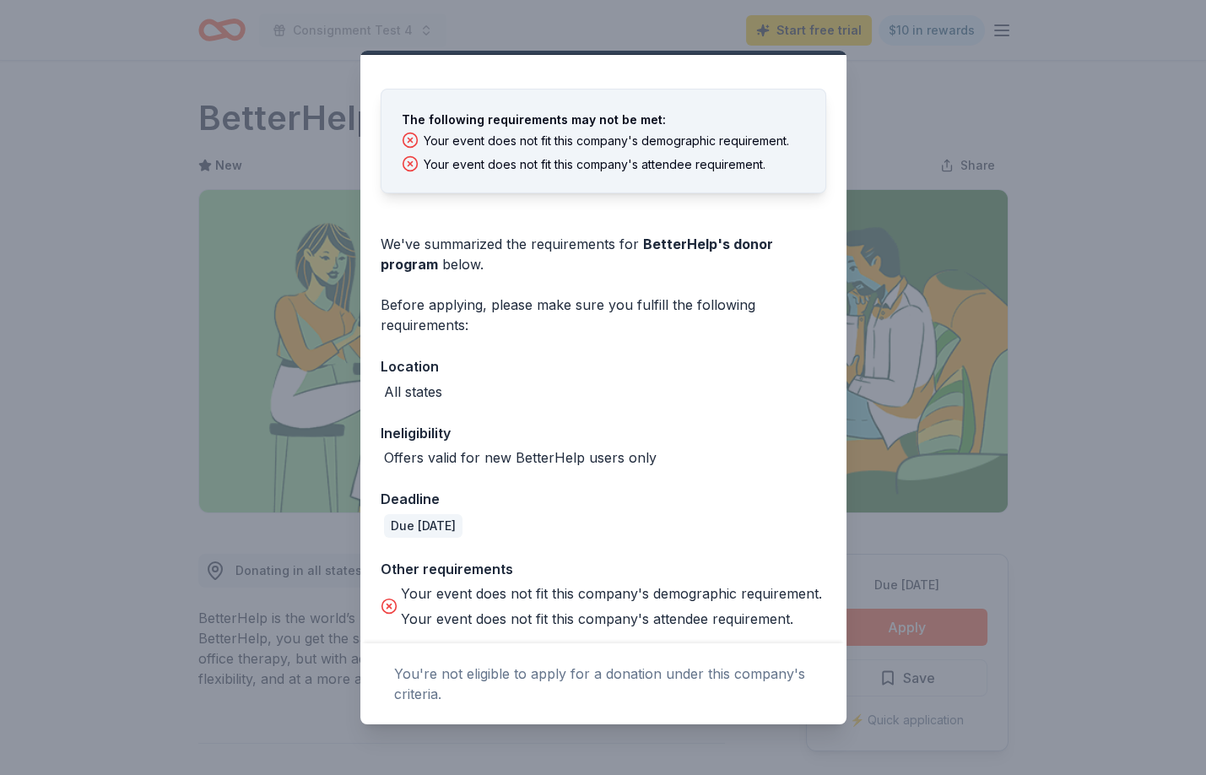
scroll to position [48, 0]
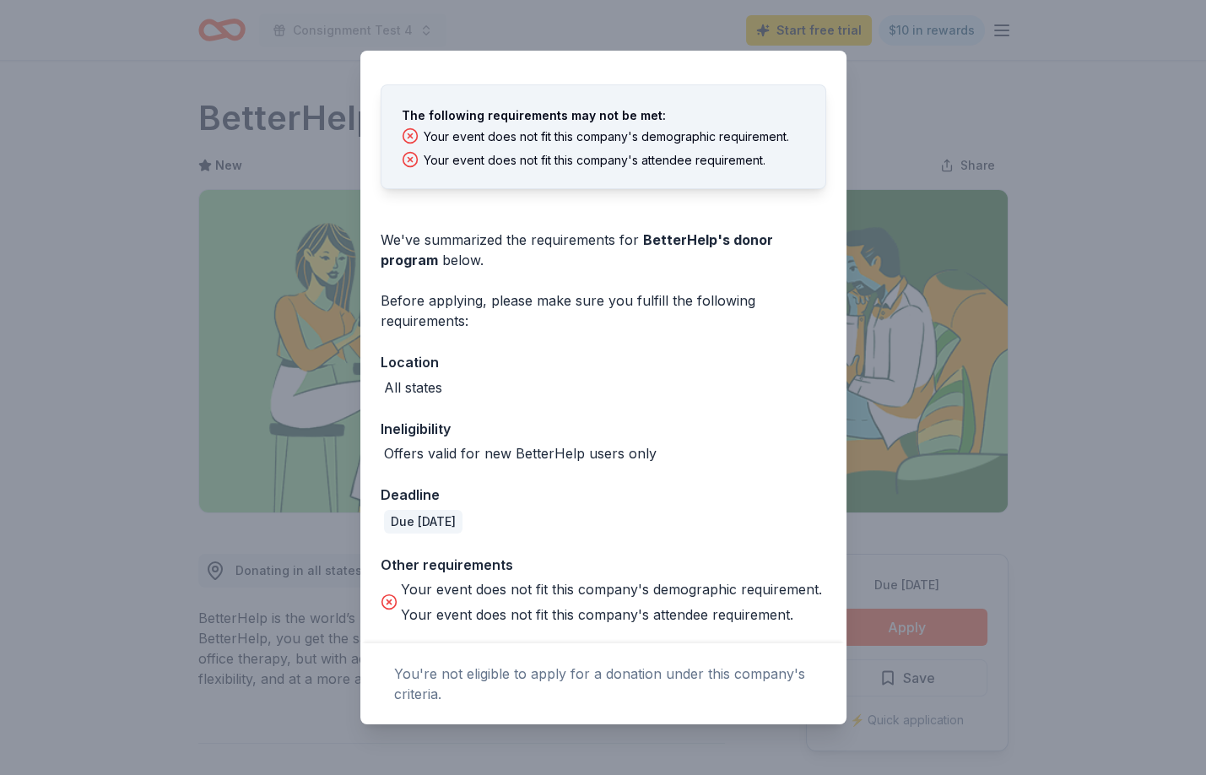
click at [927, 156] on div "Donor Program Requirements The following requirements may not be met: Your even…" at bounding box center [603, 387] width 1206 height 775
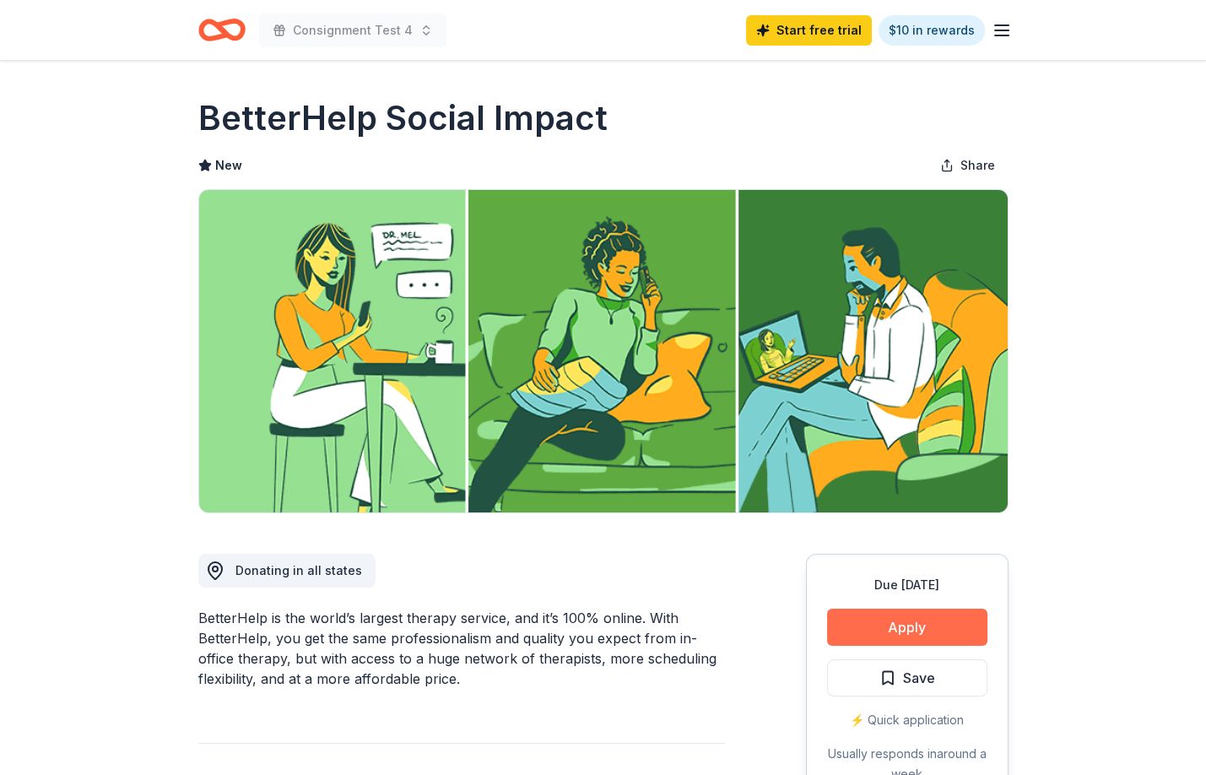
click at [923, 628] on button "Apply" at bounding box center [907, 627] width 160 height 37
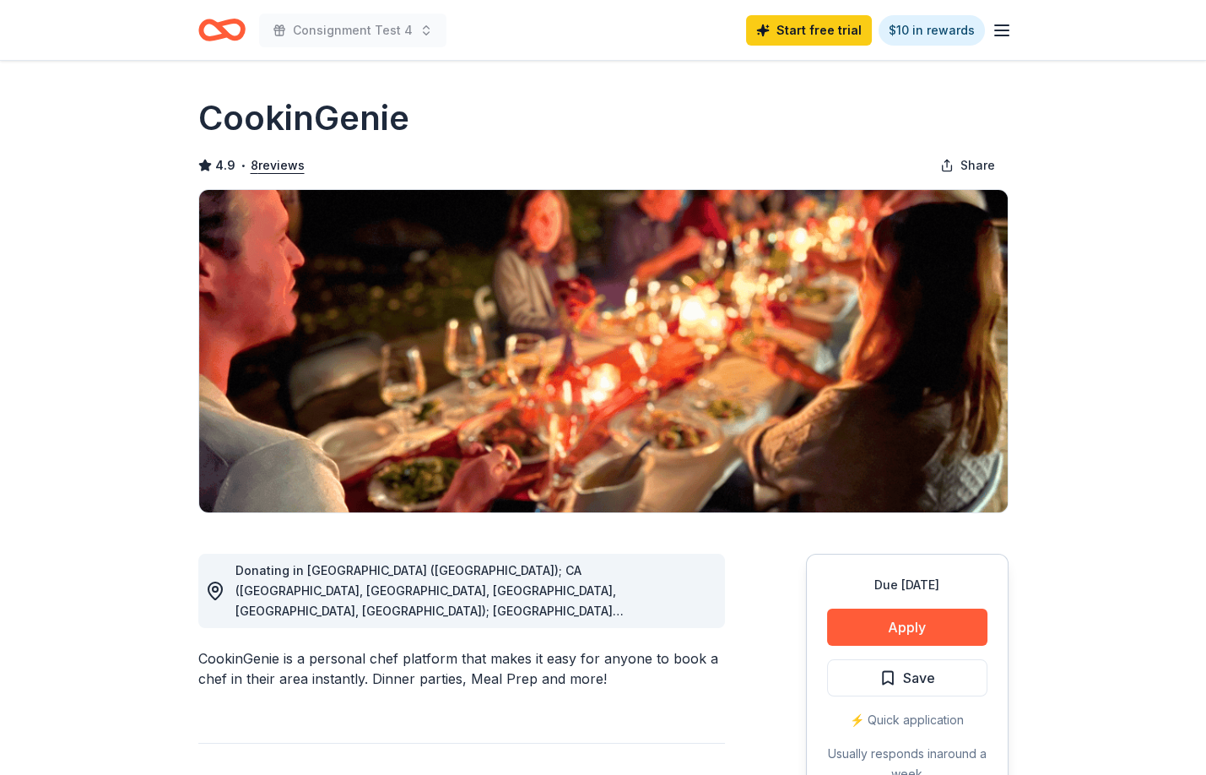
click at [998, 29] on icon "button" at bounding box center [1002, 30] width 20 height 20
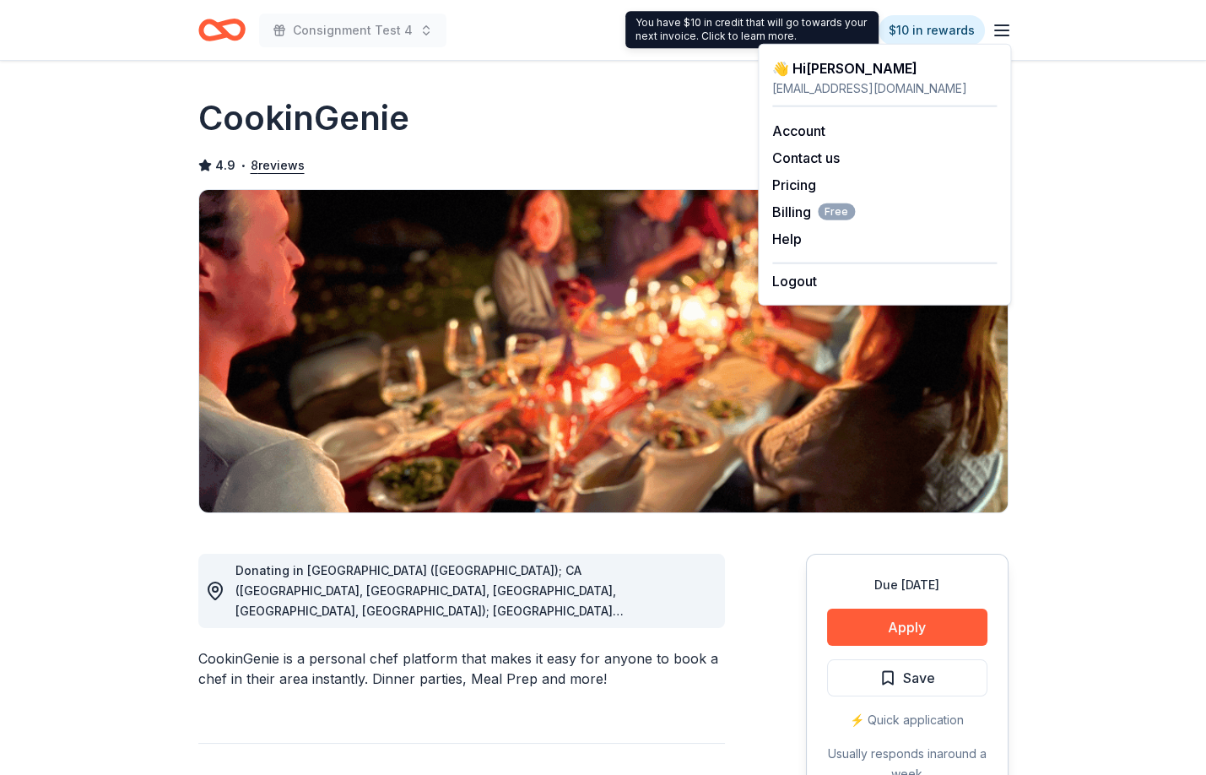
click at [527, 133] on div "CookinGenie" at bounding box center [603, 118] width 810 height 47
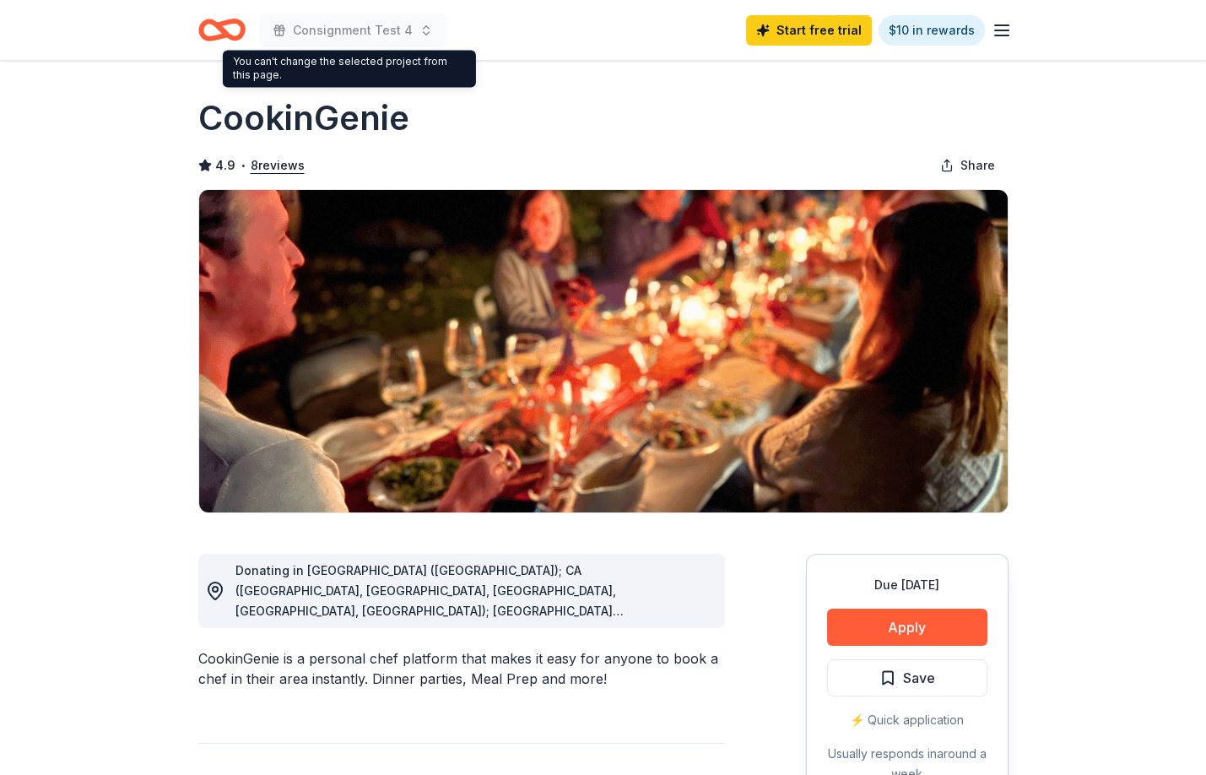
click at [229, 21] on icon "Home" at bounding box center [229, 29] width 26 height 17
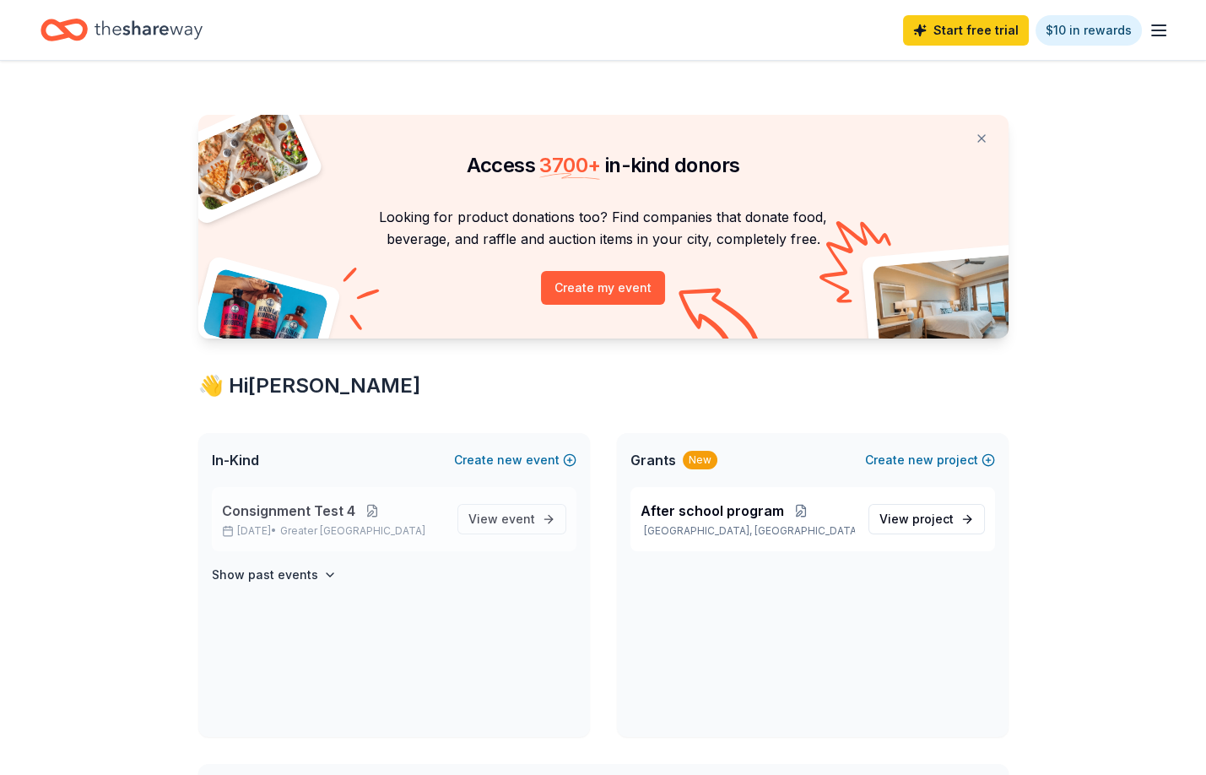
click at [372, 511] on button at bounding box center [372, 511] width 34 height 14
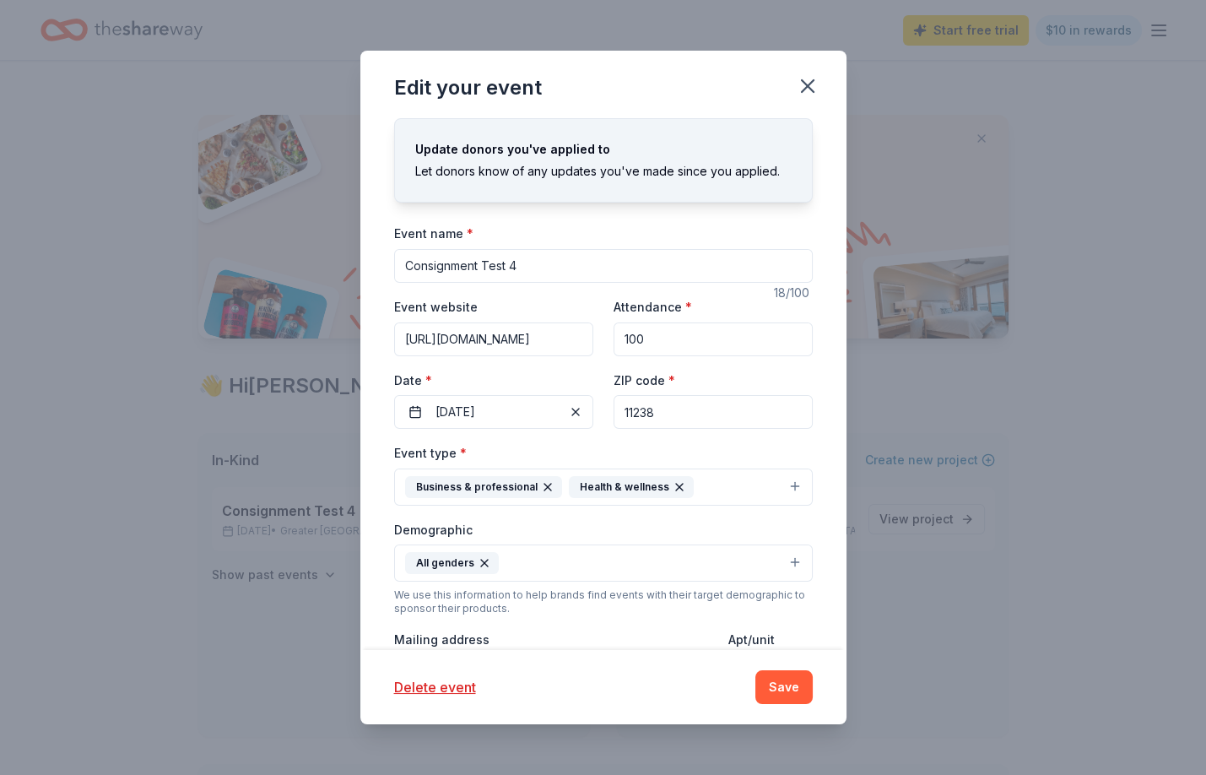
click at [677, 417] on input "11238" at bounding box center [713, 412] width 199 height 34
type input "94158"
click at [787, 688] on button "Save" at bounding box center [783, 687] width 57 height 34
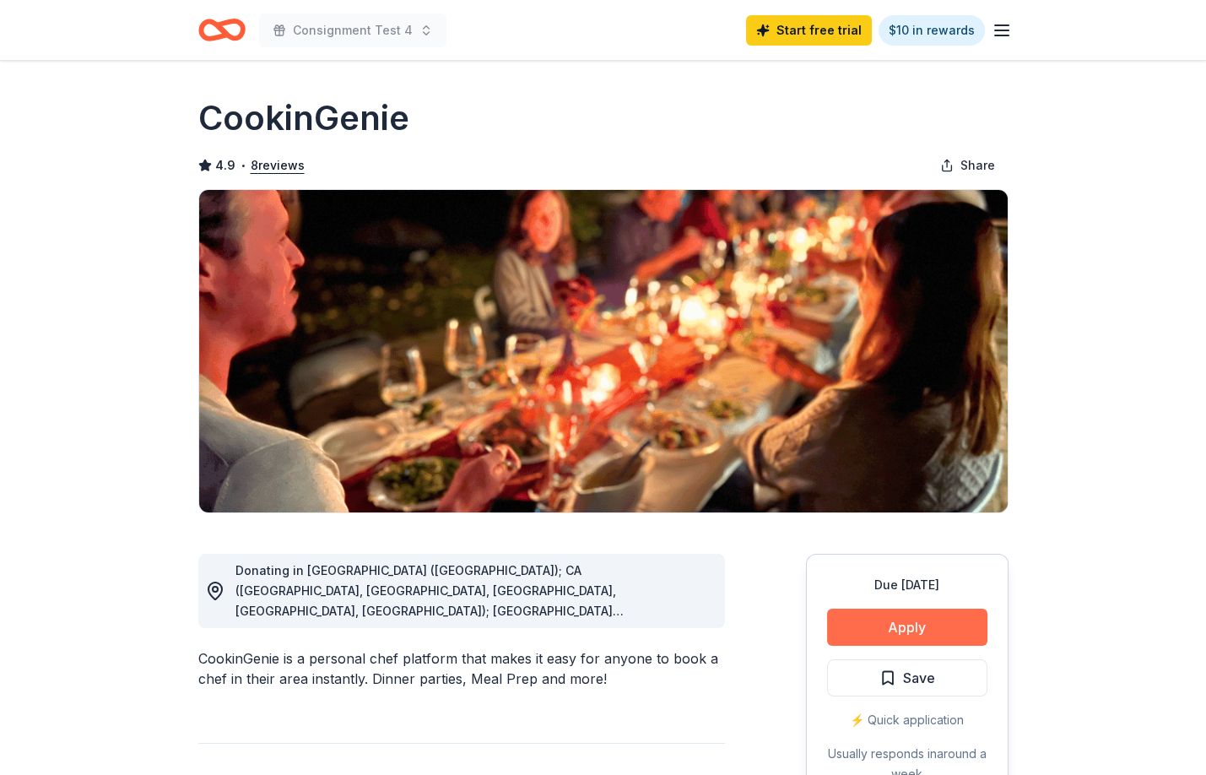
click at [929, 634] on button "Apply" at bounding box center [907, 627] width 160 height 37
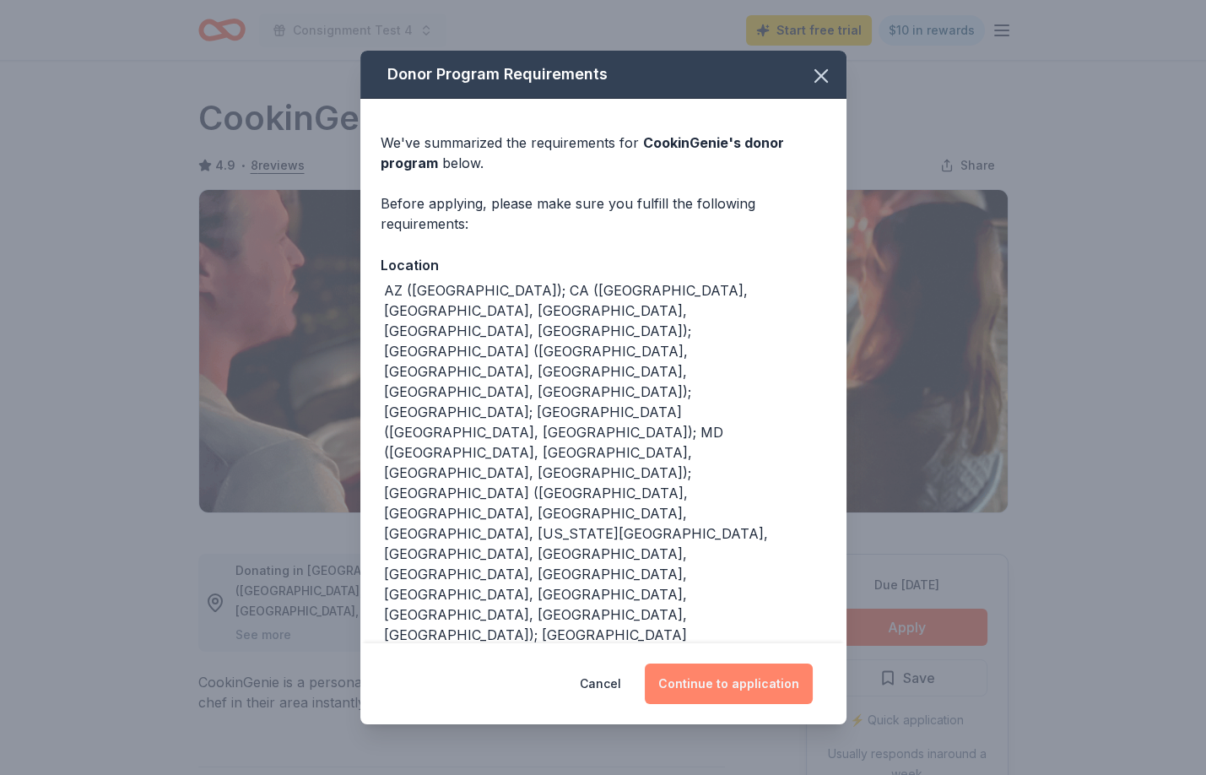
click at [755, 676] on button "Continue to application" at bounding box center [729, 683] width 168 height 41
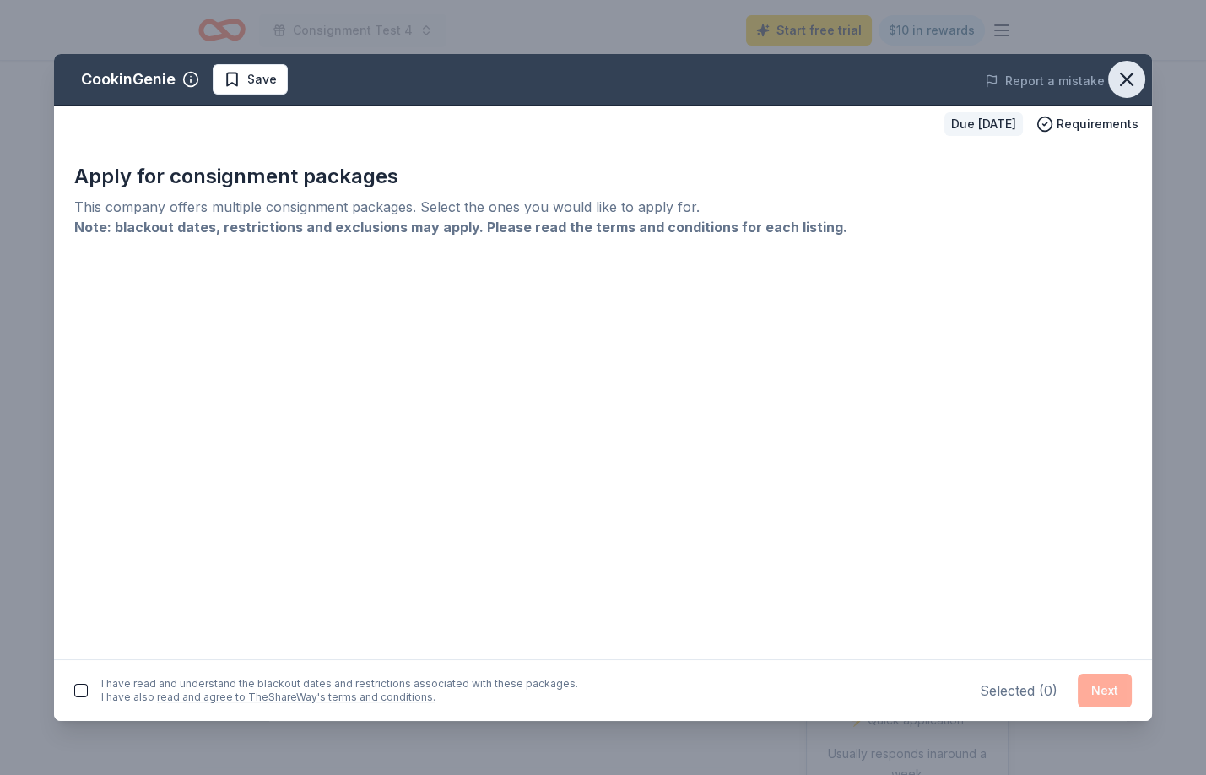
click at [1118, 78] on icon "button" at bounding box center [1127, 80] width 24 height 24
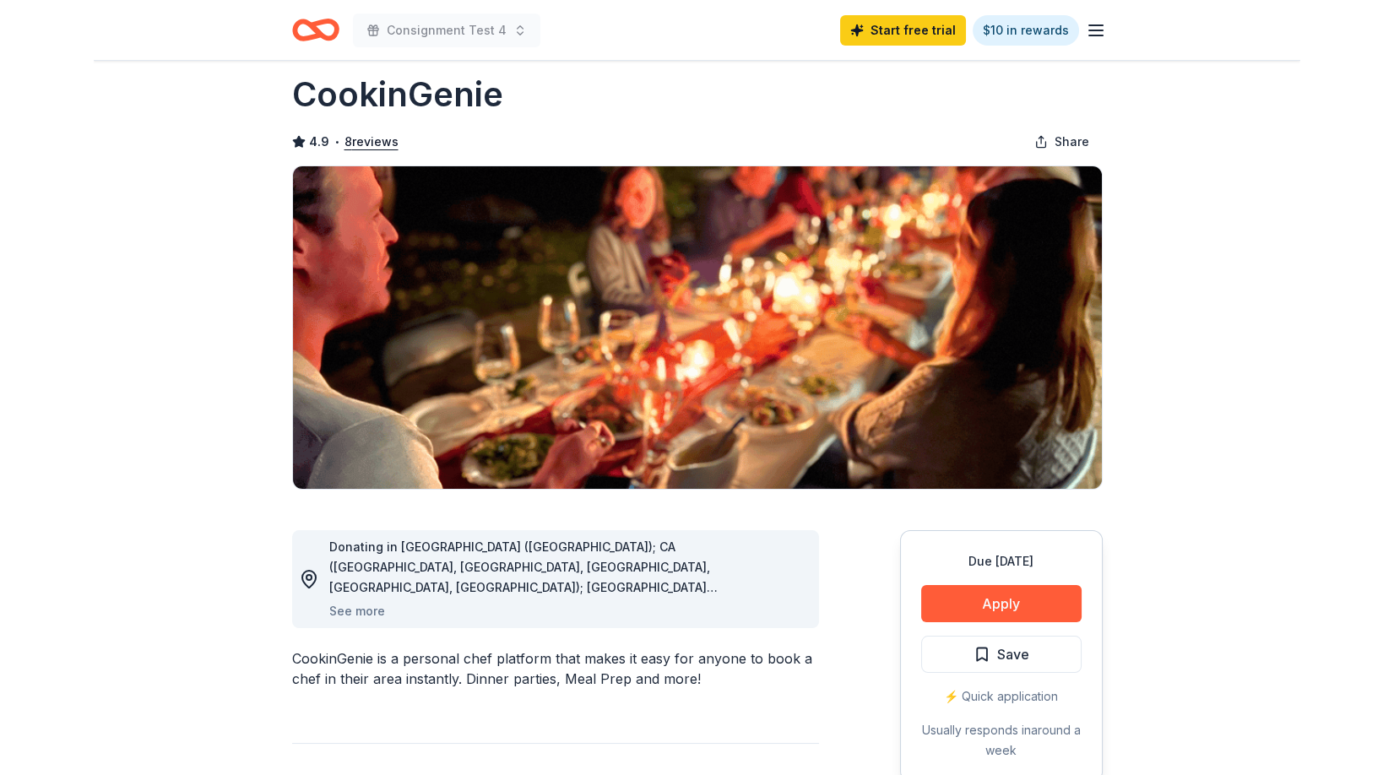
scroll to position [27, 0]
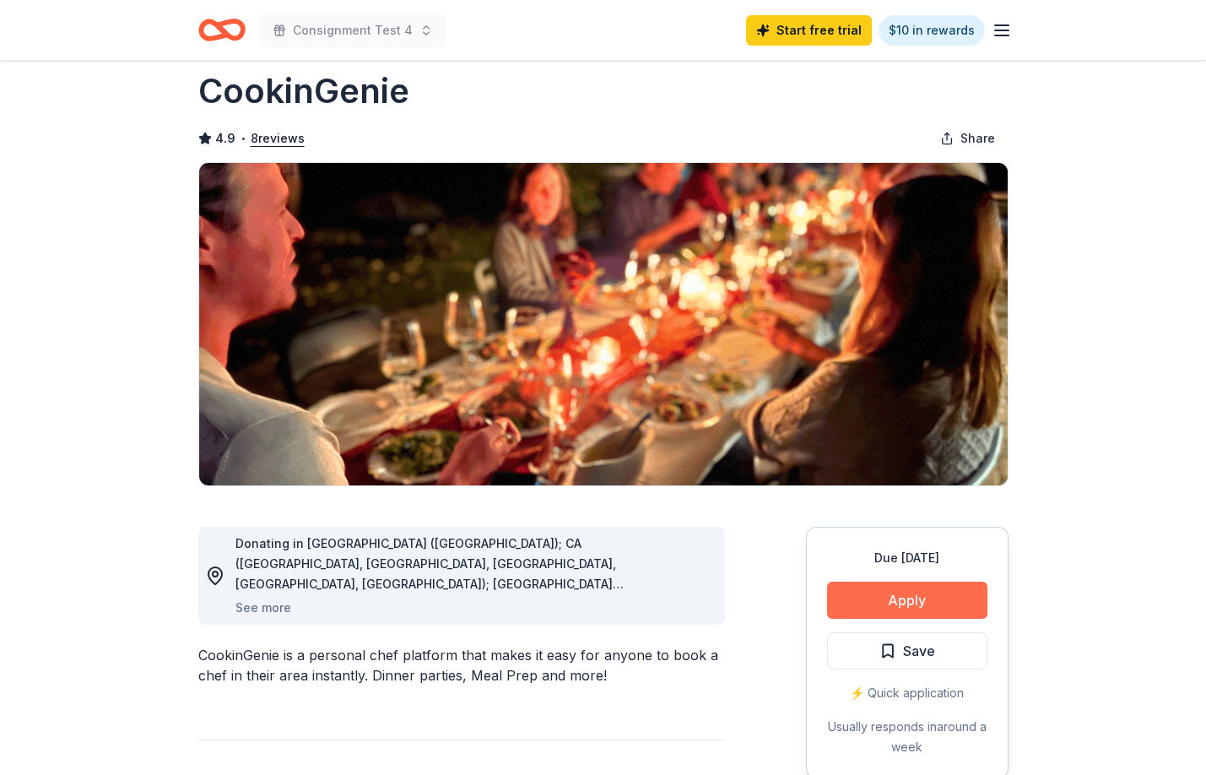
click at [928, 605] on button "Apply" at bounding box center [907, 600] width 160 height 37
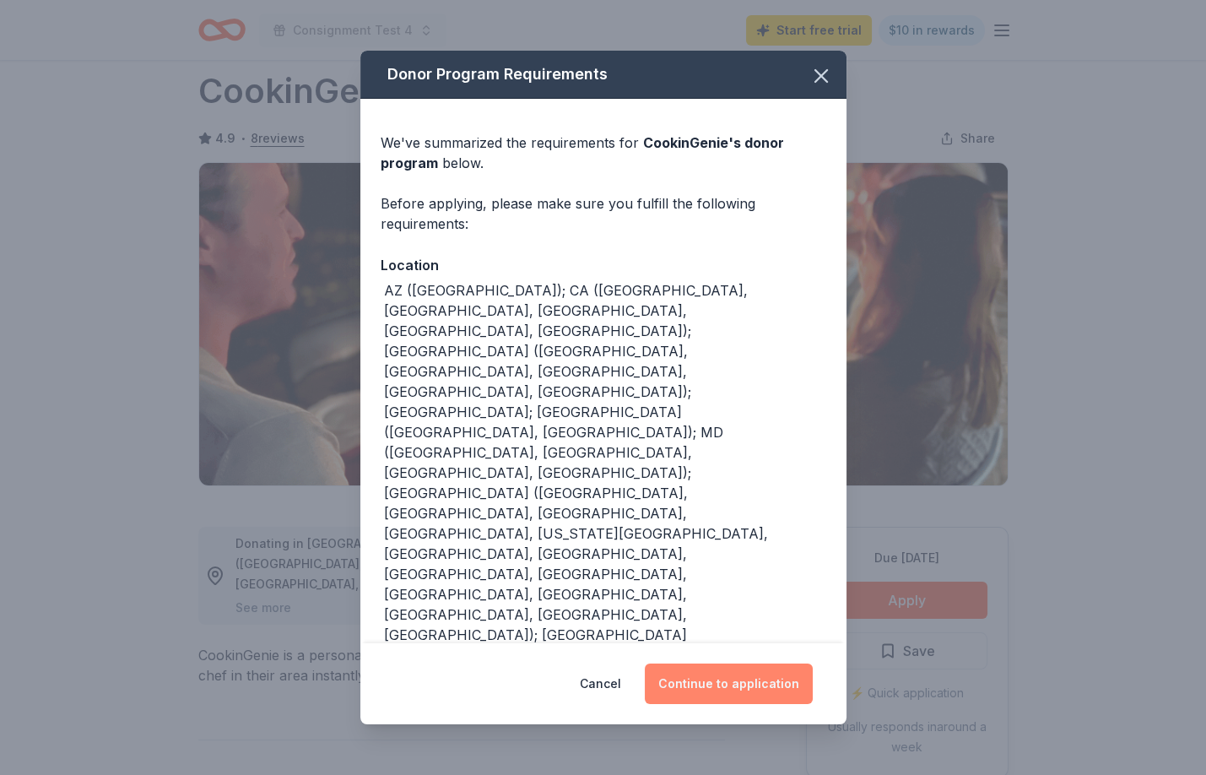
click at [780, 666] on button "Continue to application" at bounding box center [729, 683] width 168 height 41
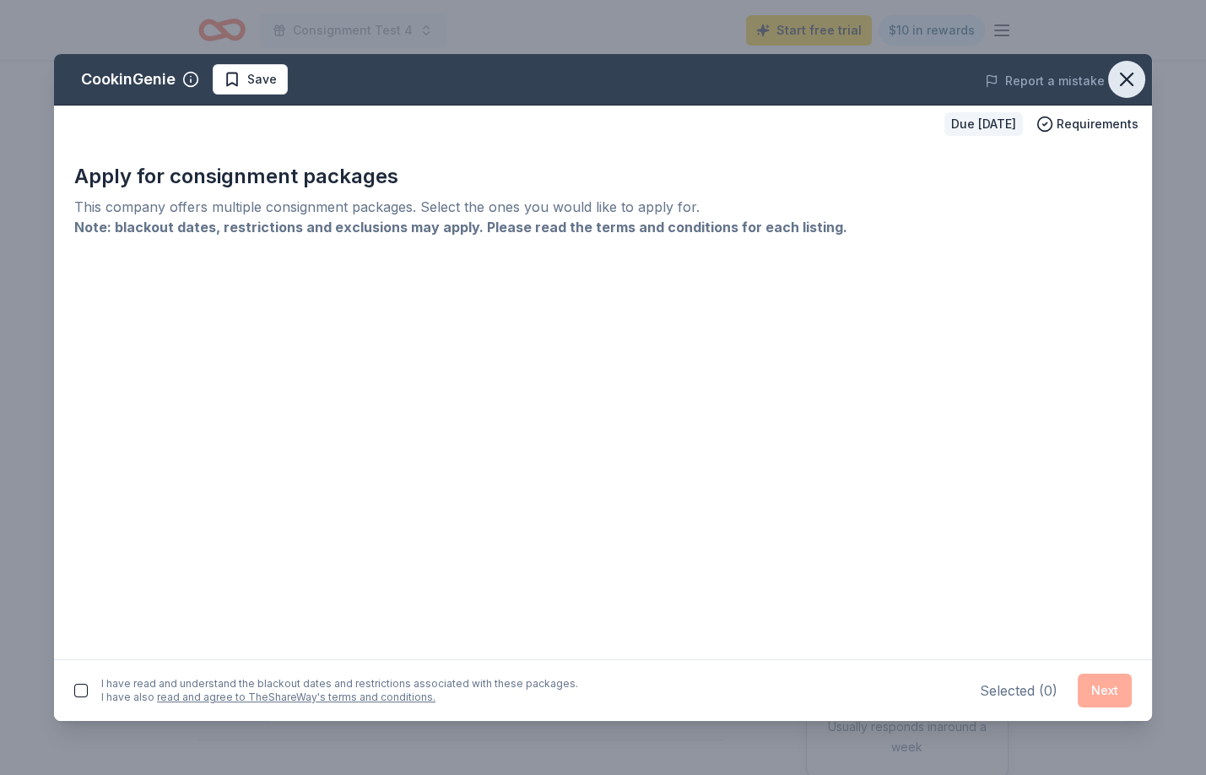
click at [1128, 79] on icon "button" at bounding box center [1127, 79] width 12 height 12
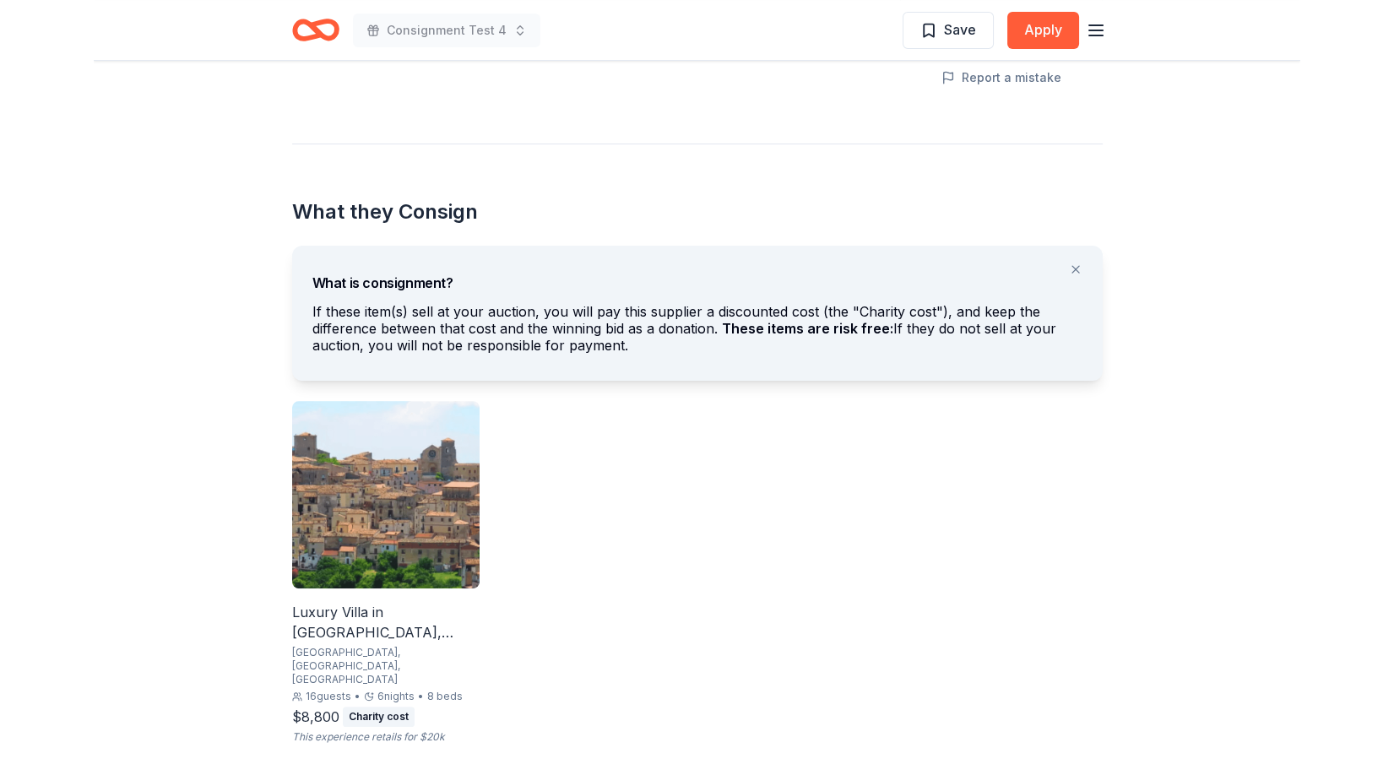
scroll to position [830, 0]
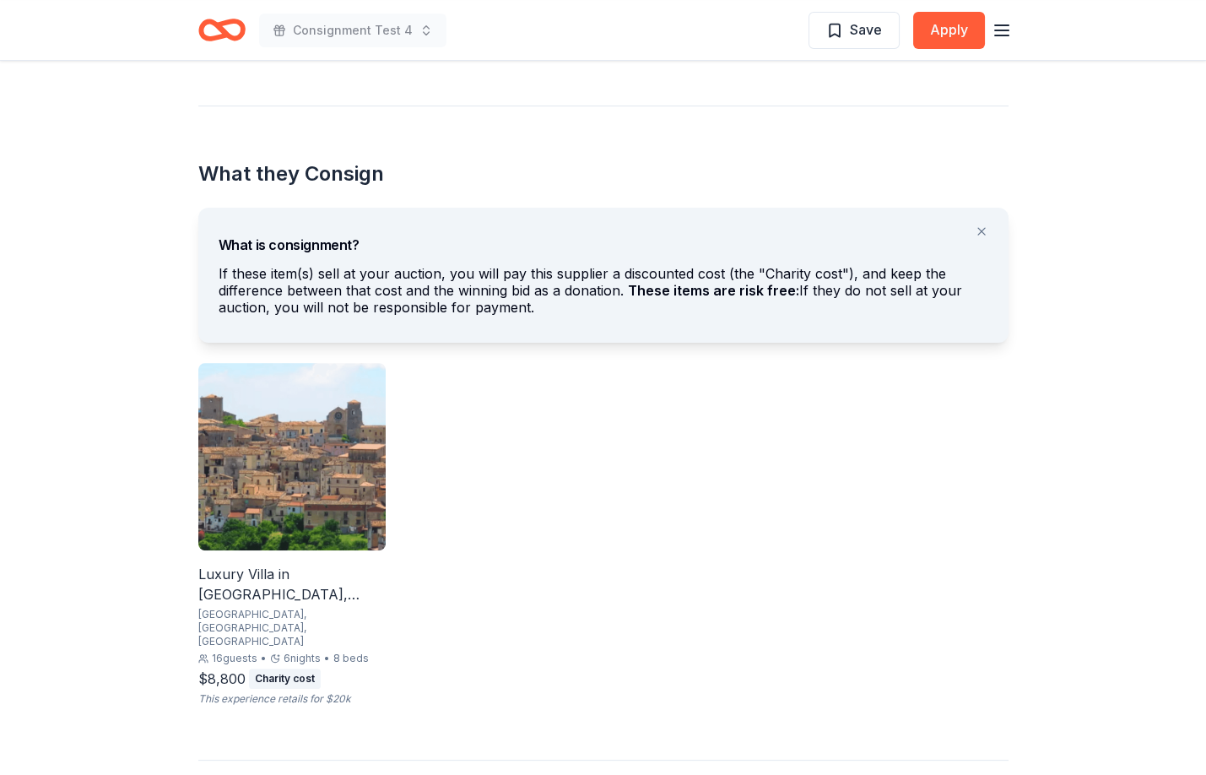
click at [231, 508] on img at bounding box center [291, 456] width 187 height 187
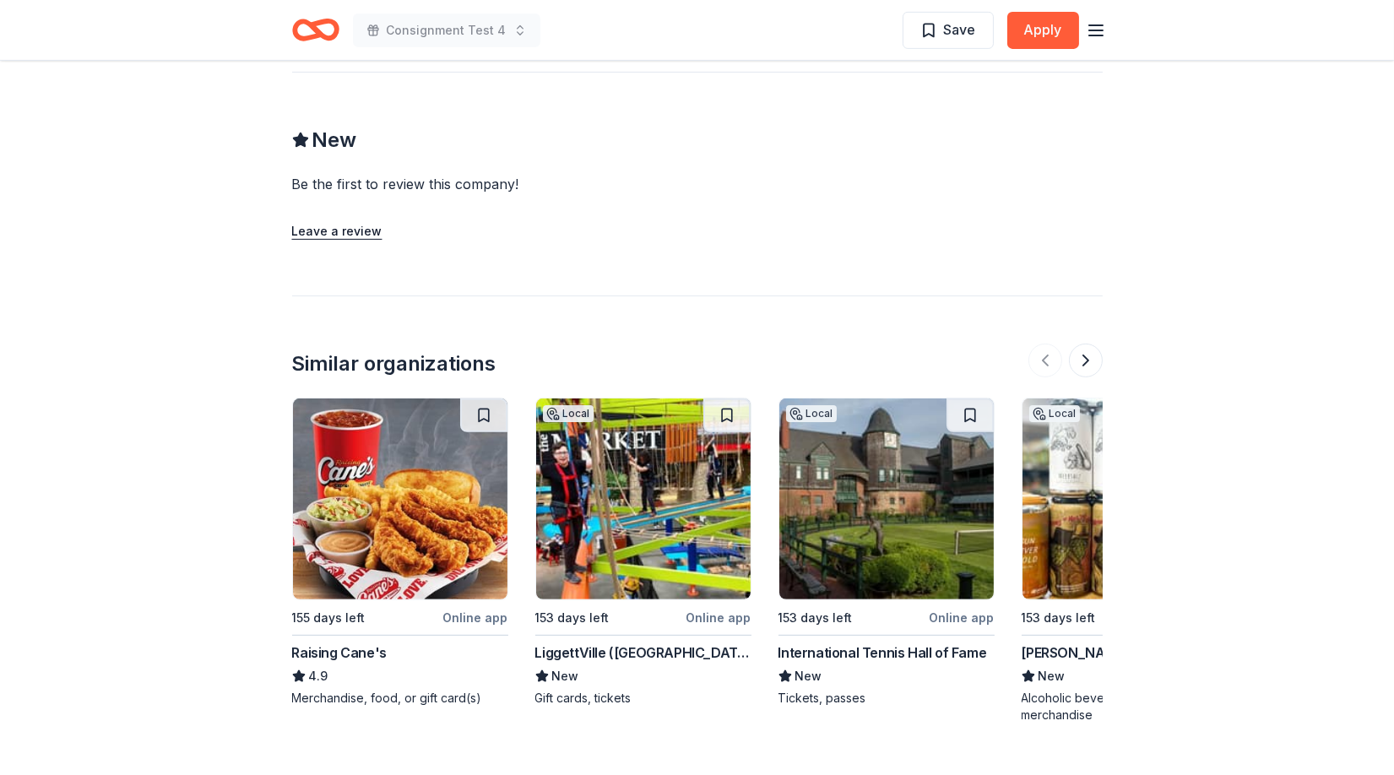
scroll to position [1499, 0]
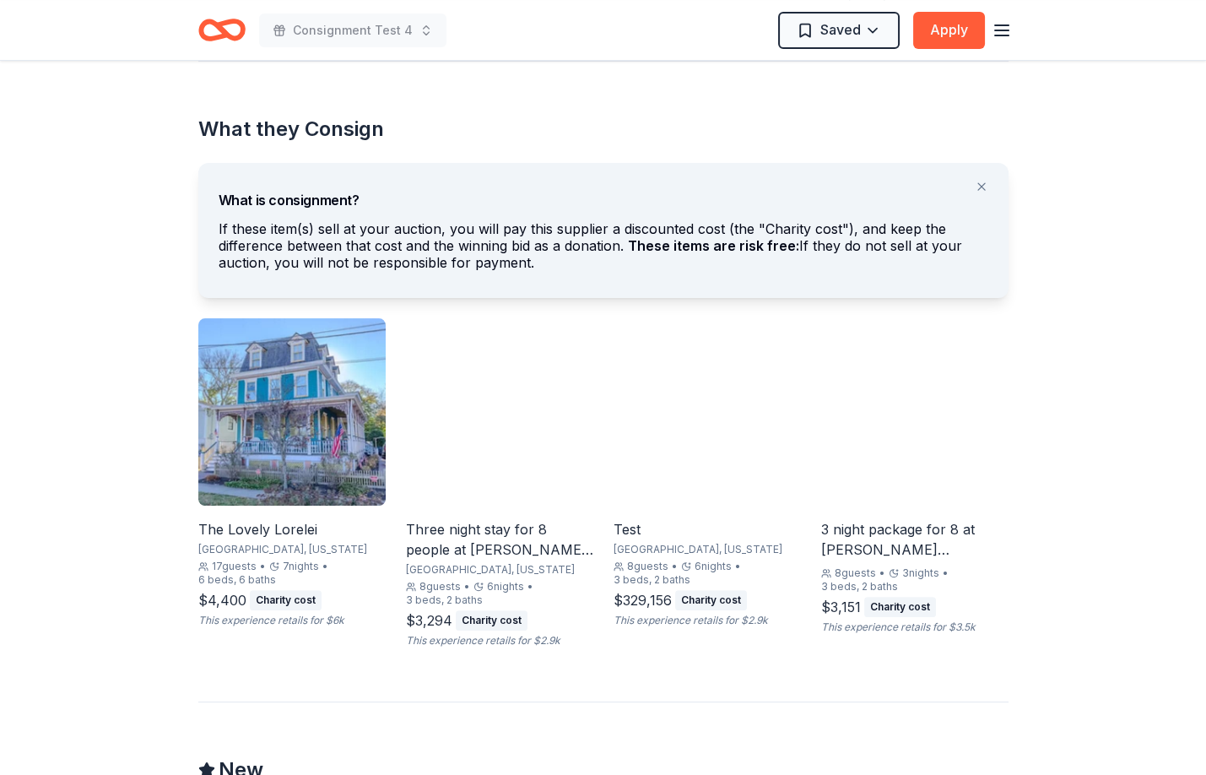
scroll to position [925, 0]
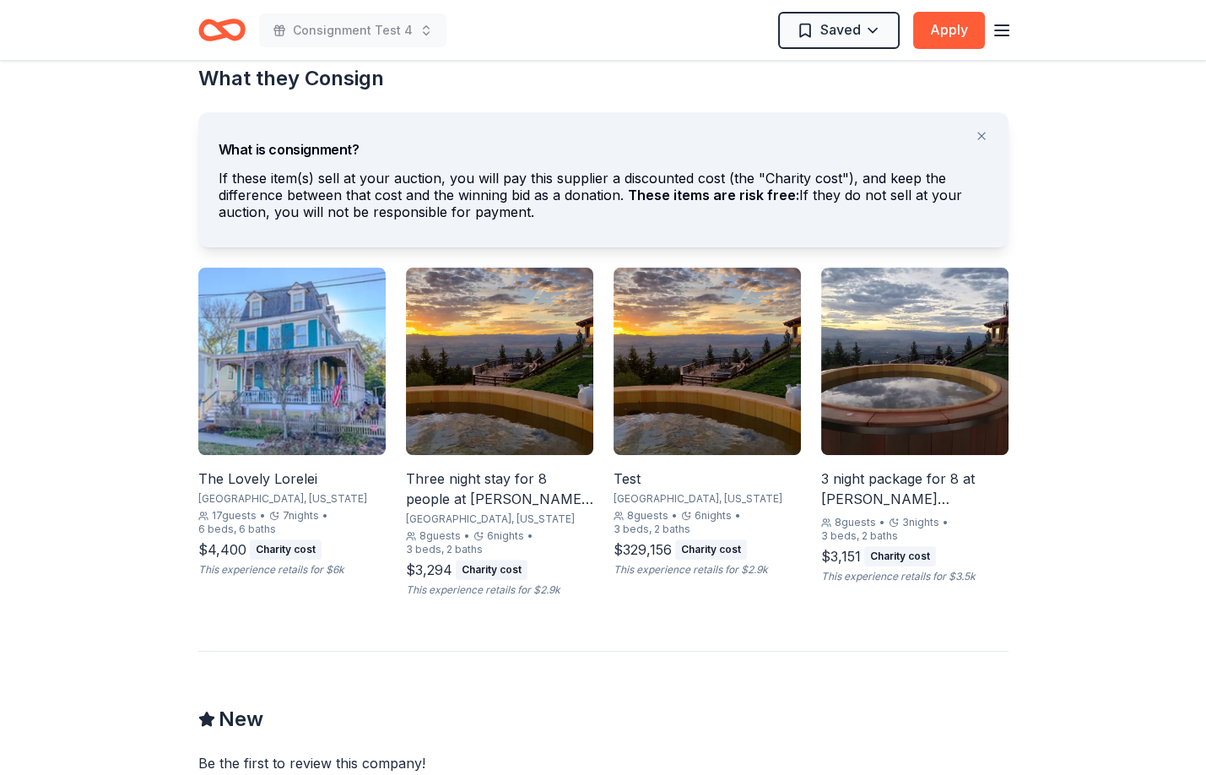
click at [908, 420] on img at bounding box center [914, 361] width 187 height 187
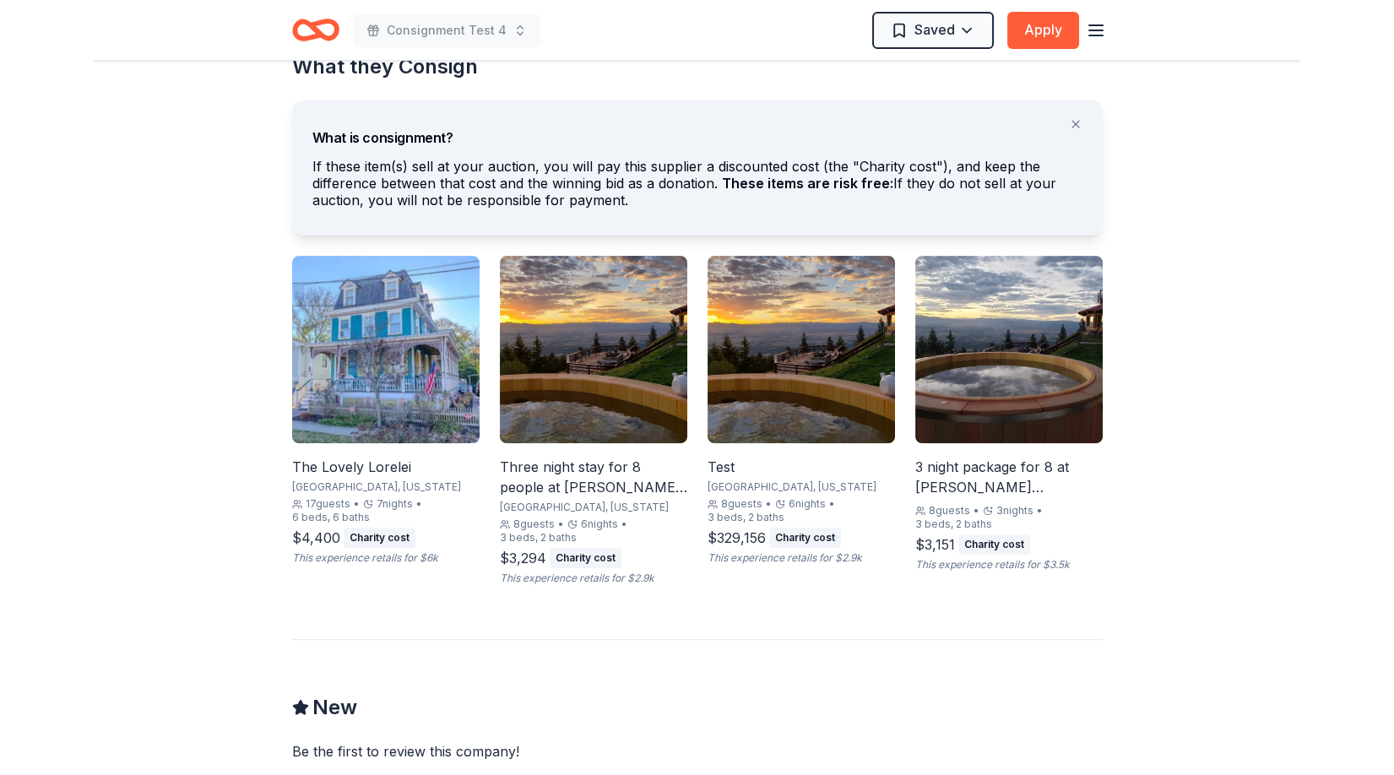
scroll to position [939, 0]
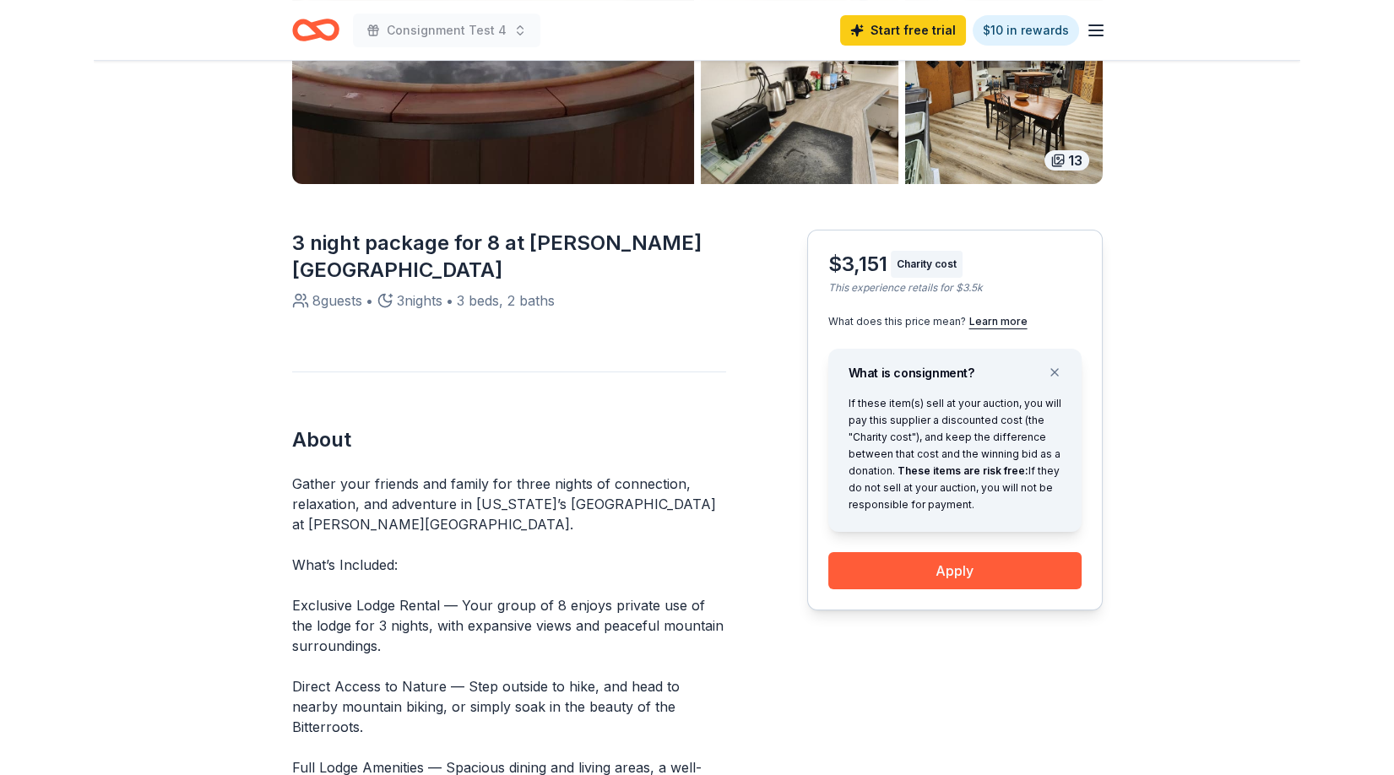
scroll to position [343, 0]
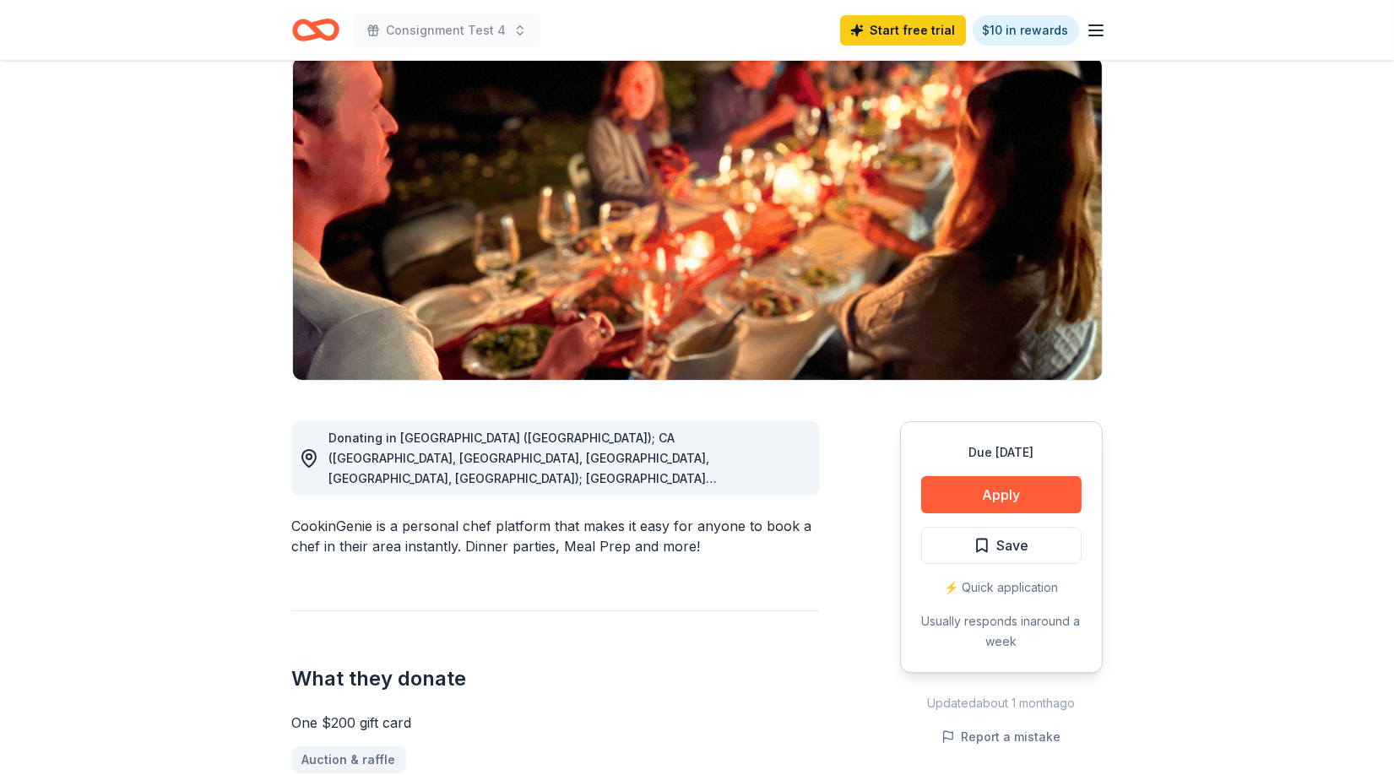
scroll to position [133, 0]
click at [1020, 498] on button "Apply" at bounding box center [1001, 493] width 160 height 37
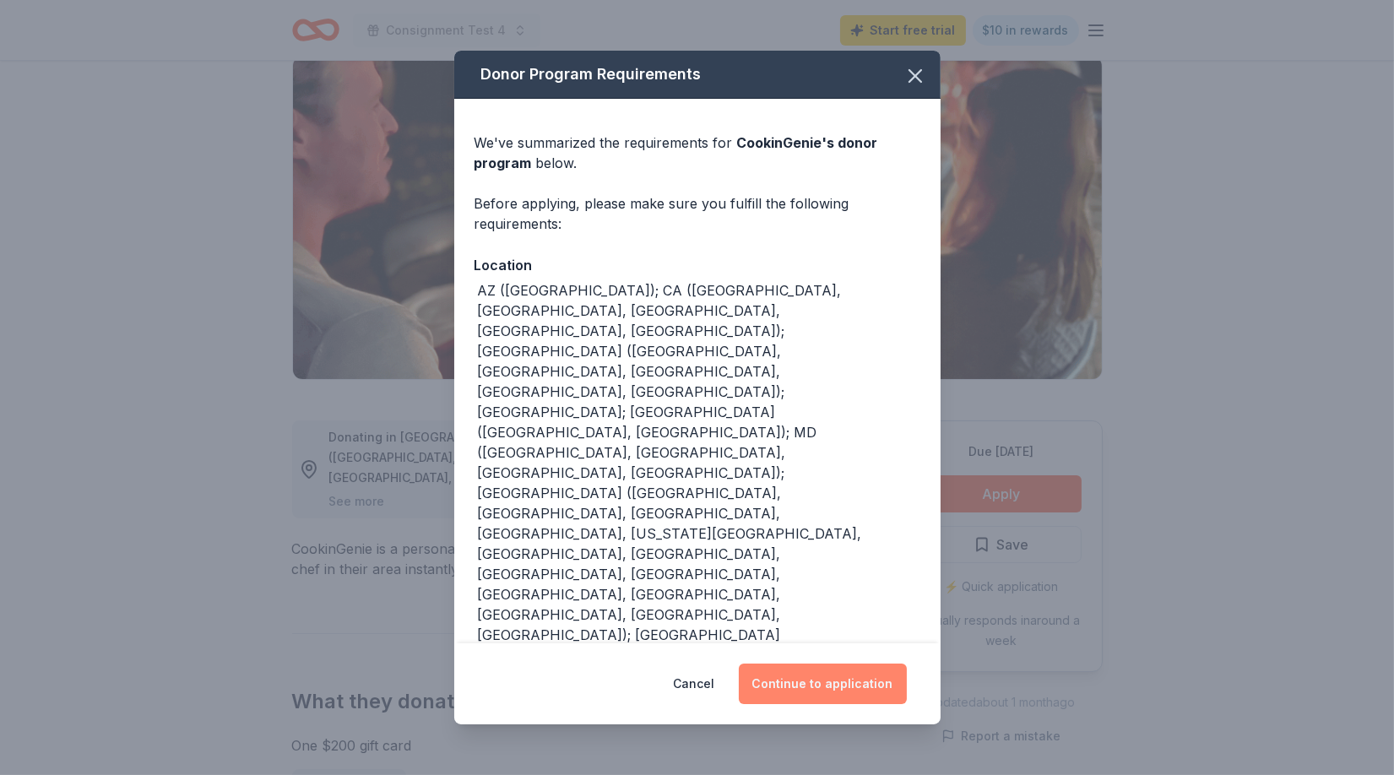
click at [832, 683] on button "Continue to application" at bounding box center [823, 683] width 168 height 41
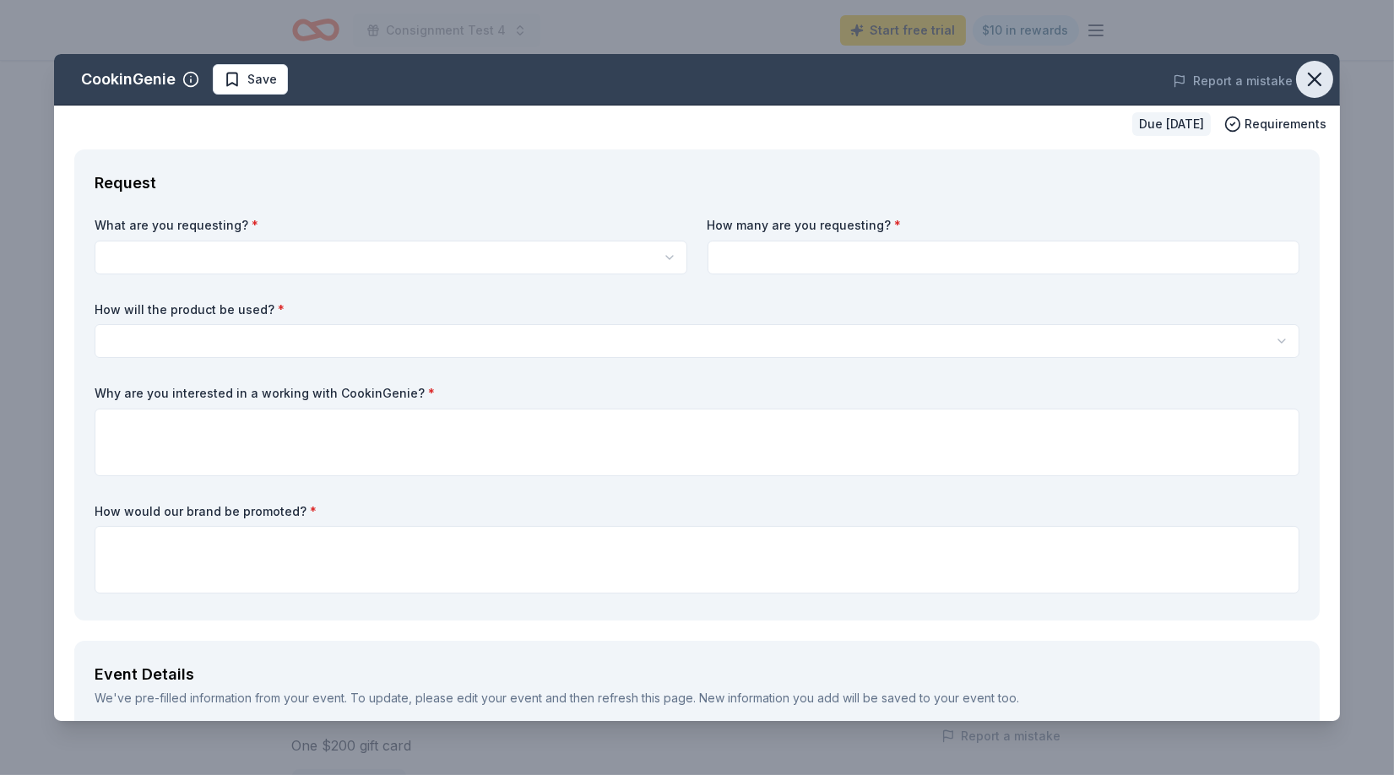
click at [1320, 75] on icon "button" at bounding box center [1314, 80] width 24 height 24
